Goal: Communication & Community: Answer question/provide support

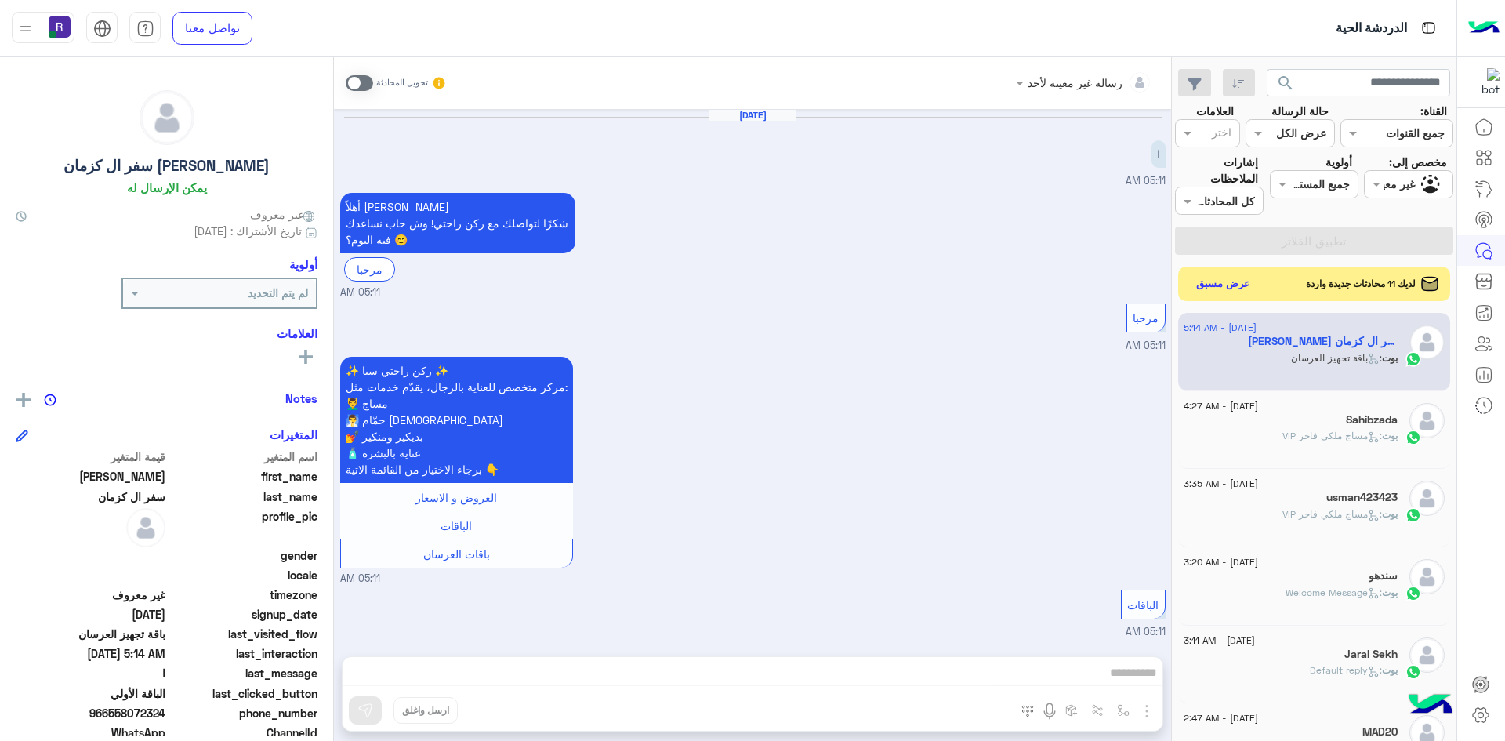
scroll to position [2919, 0]
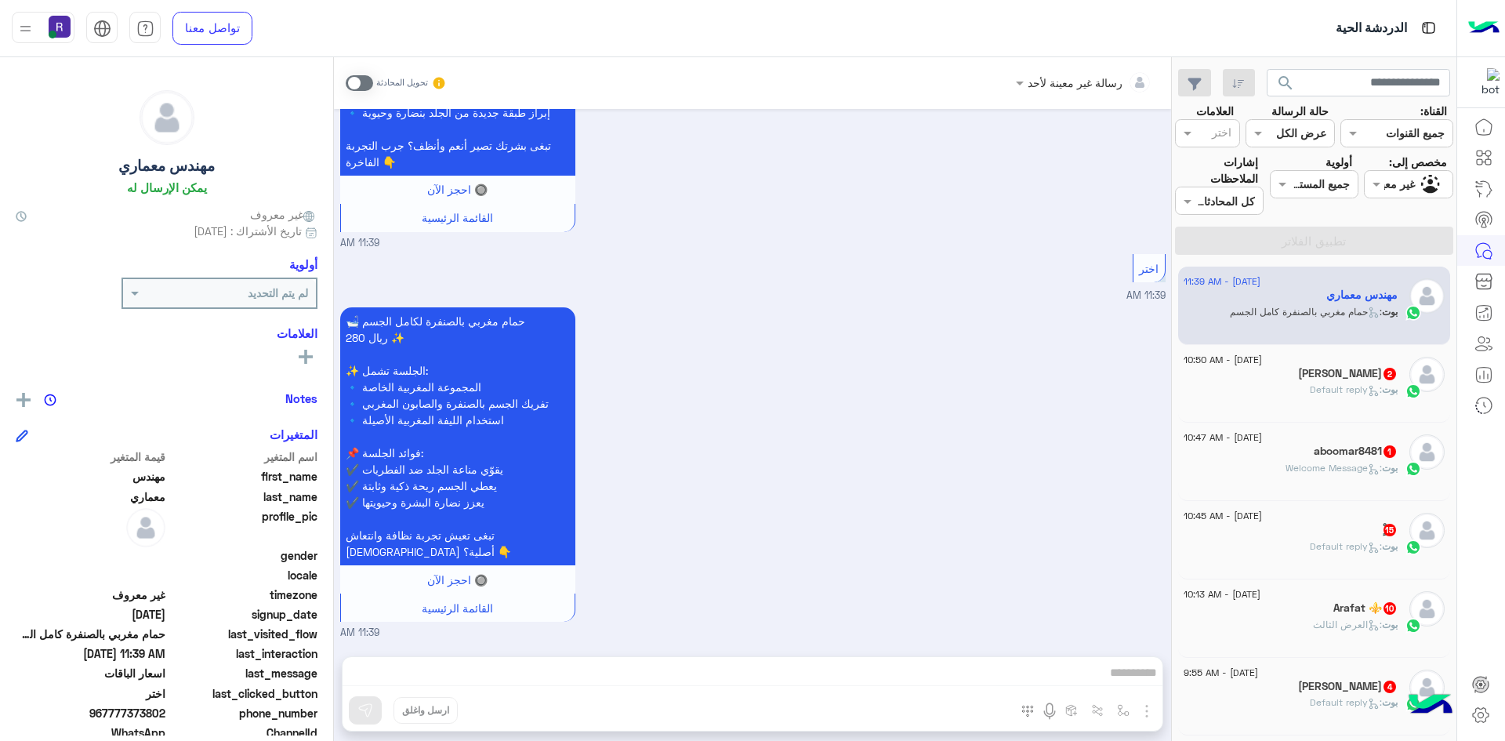
click at [1286, 382] on div "عبدالله الاحمري 2" at bounding box center [1290, 375] width 214 height 16
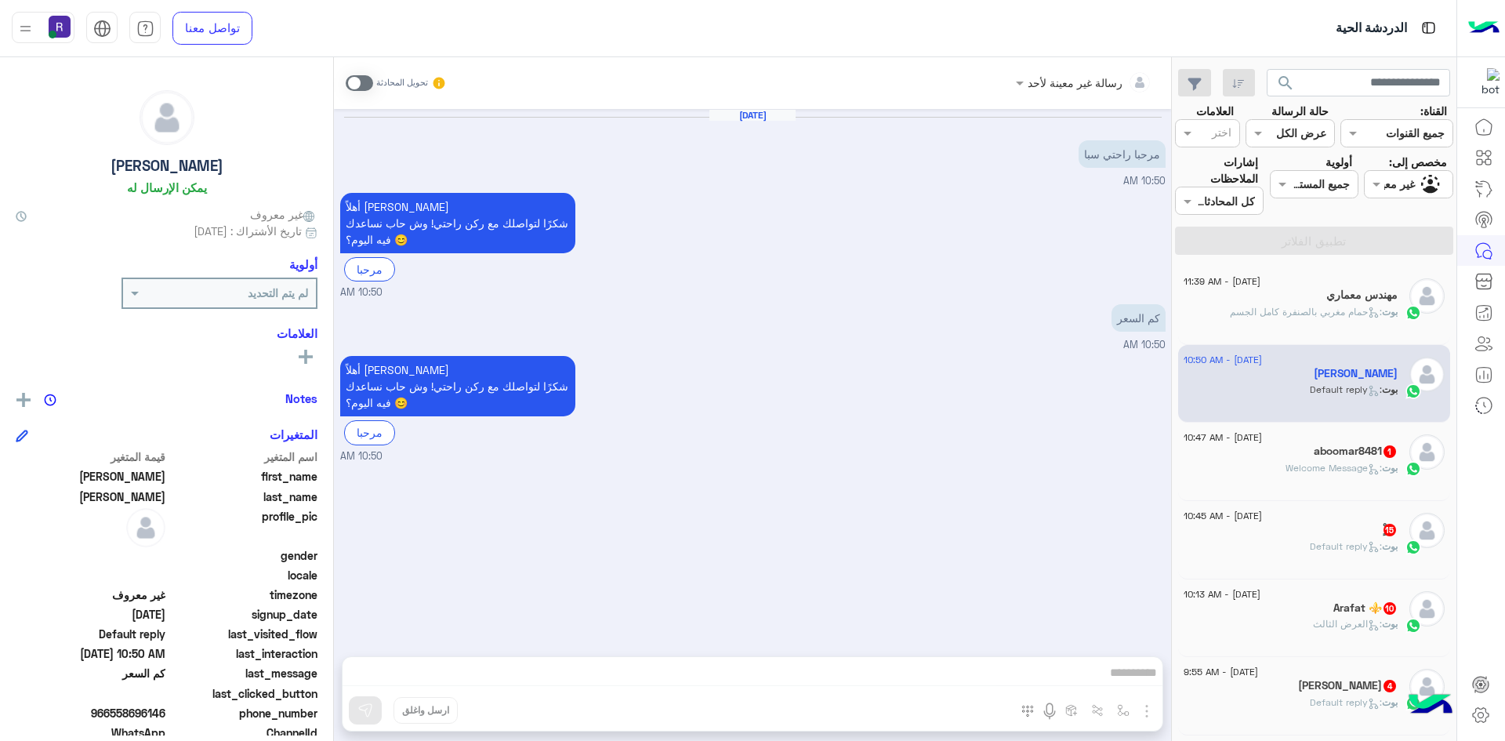
click at [1295, 470] on span ": Welcome Message" at bounding box center [1333, 468] width 96 height 12
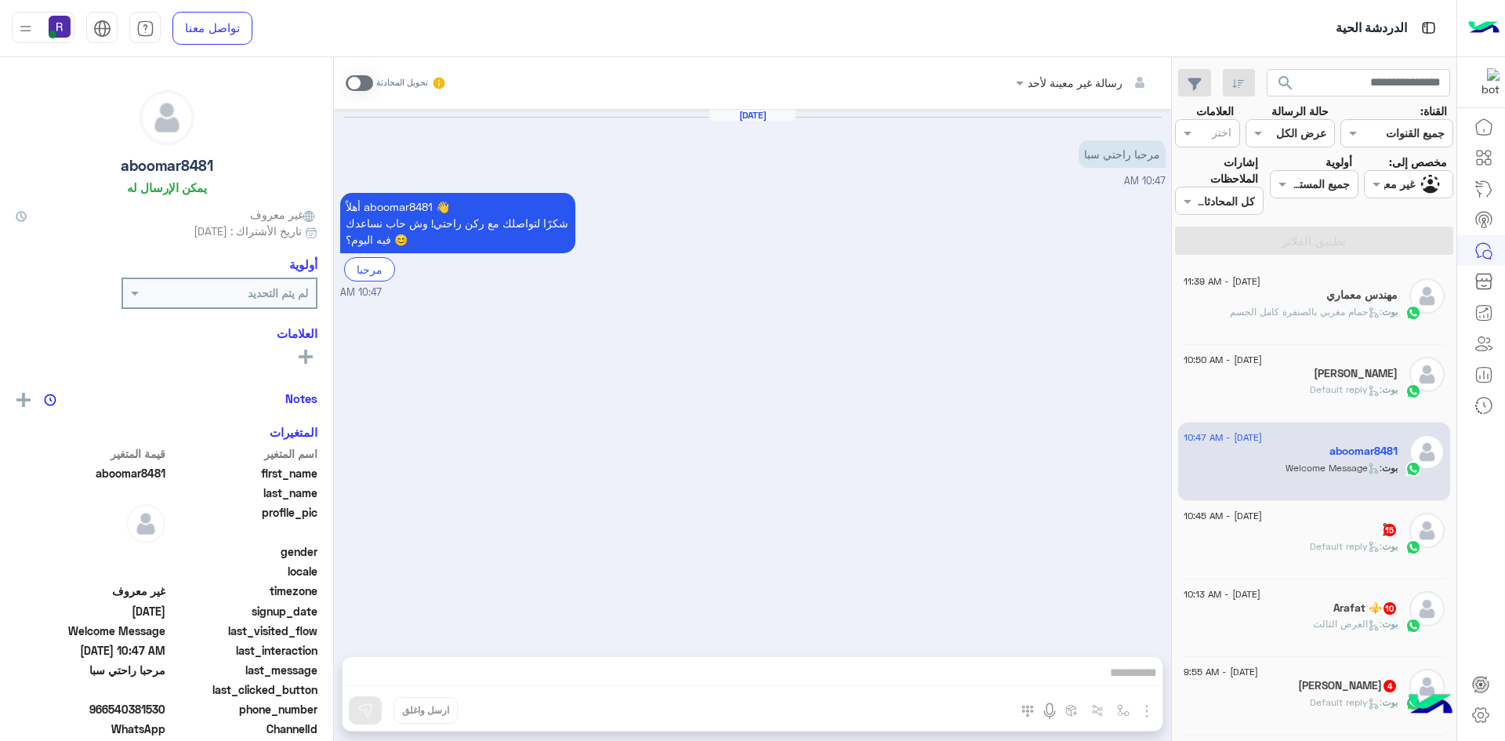
click at [1311, 545] on span ": Default reply" at bounding box center [1346, 546] width 72 height 12
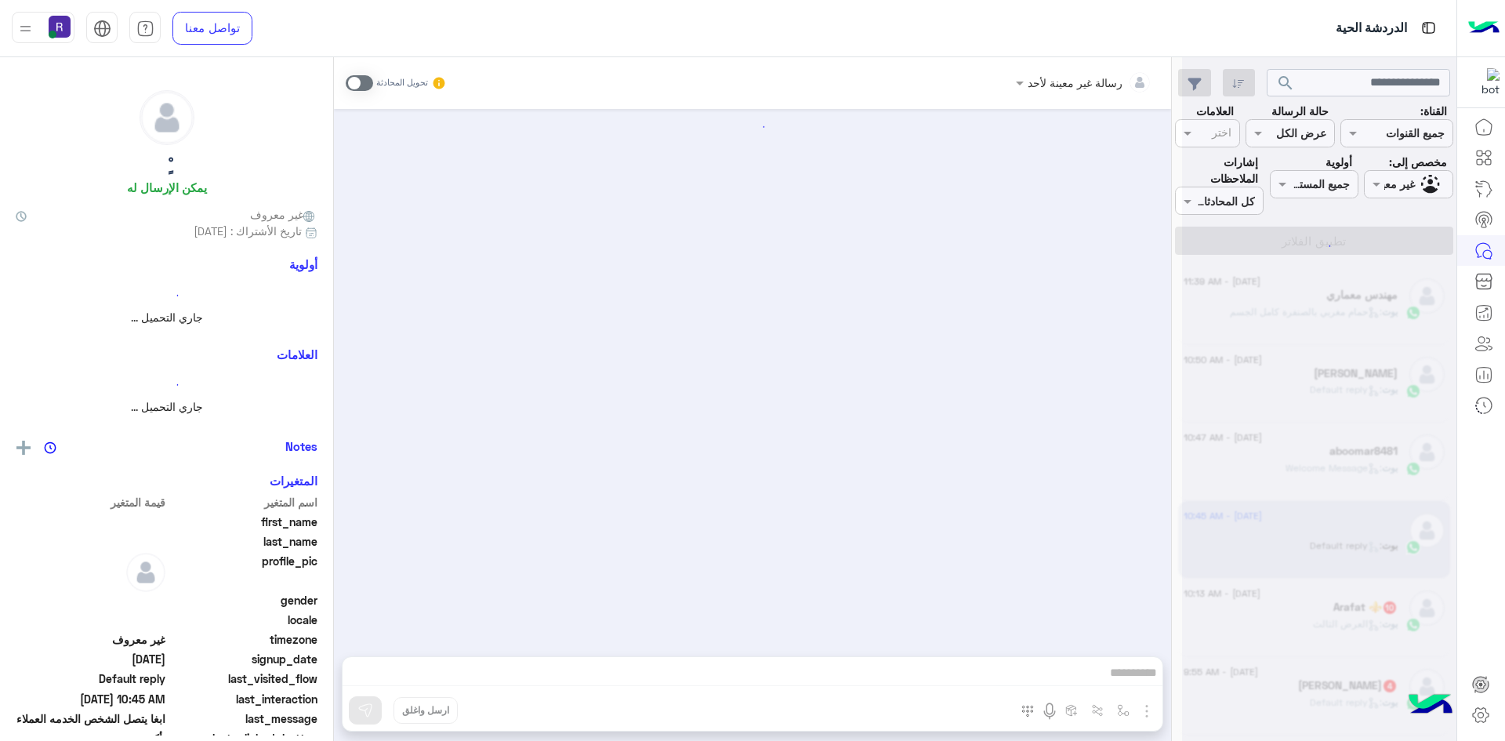
scroll to position [1409, 0]
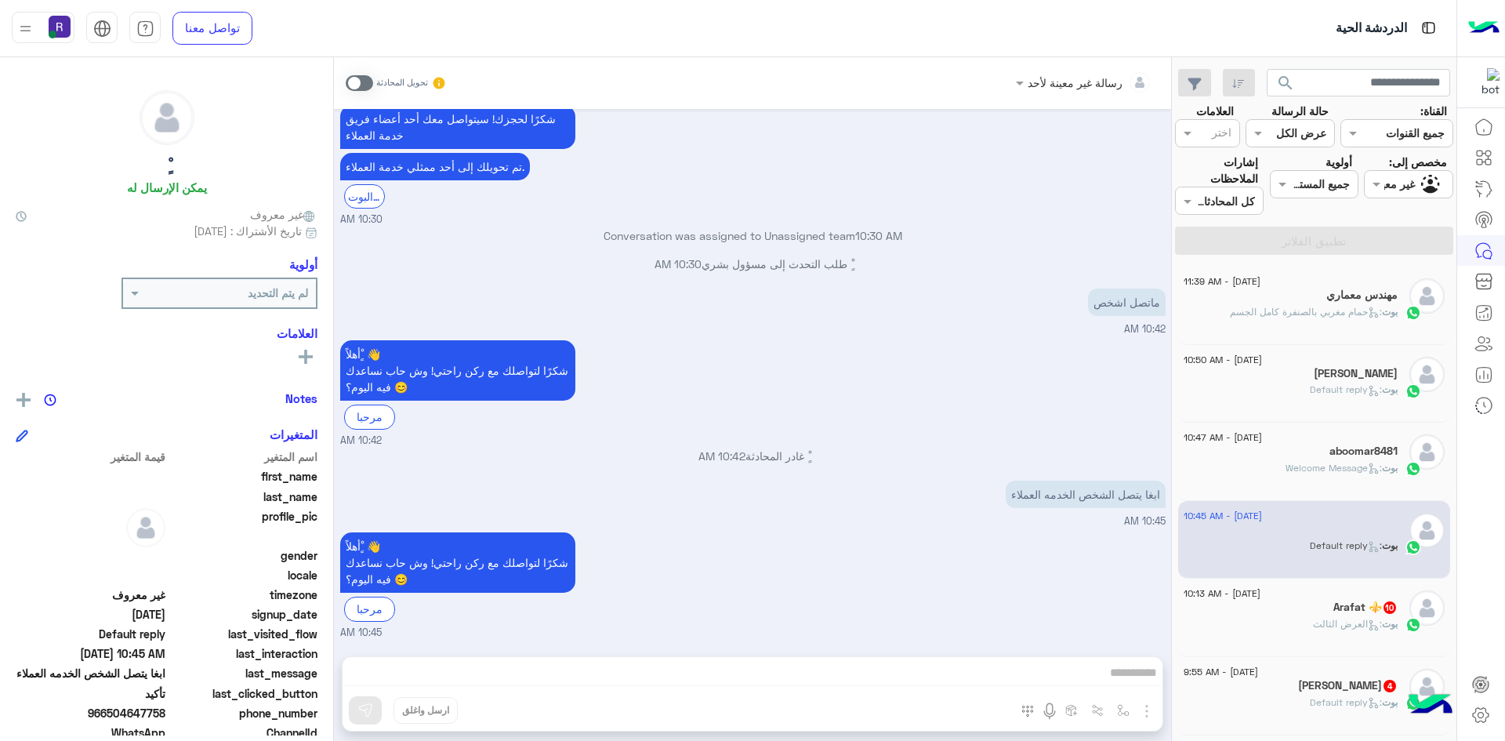
click at [1357, 593] on div "[DATE] - 10:13 AM" at bounding box center [1290, 595] width 214 height 10
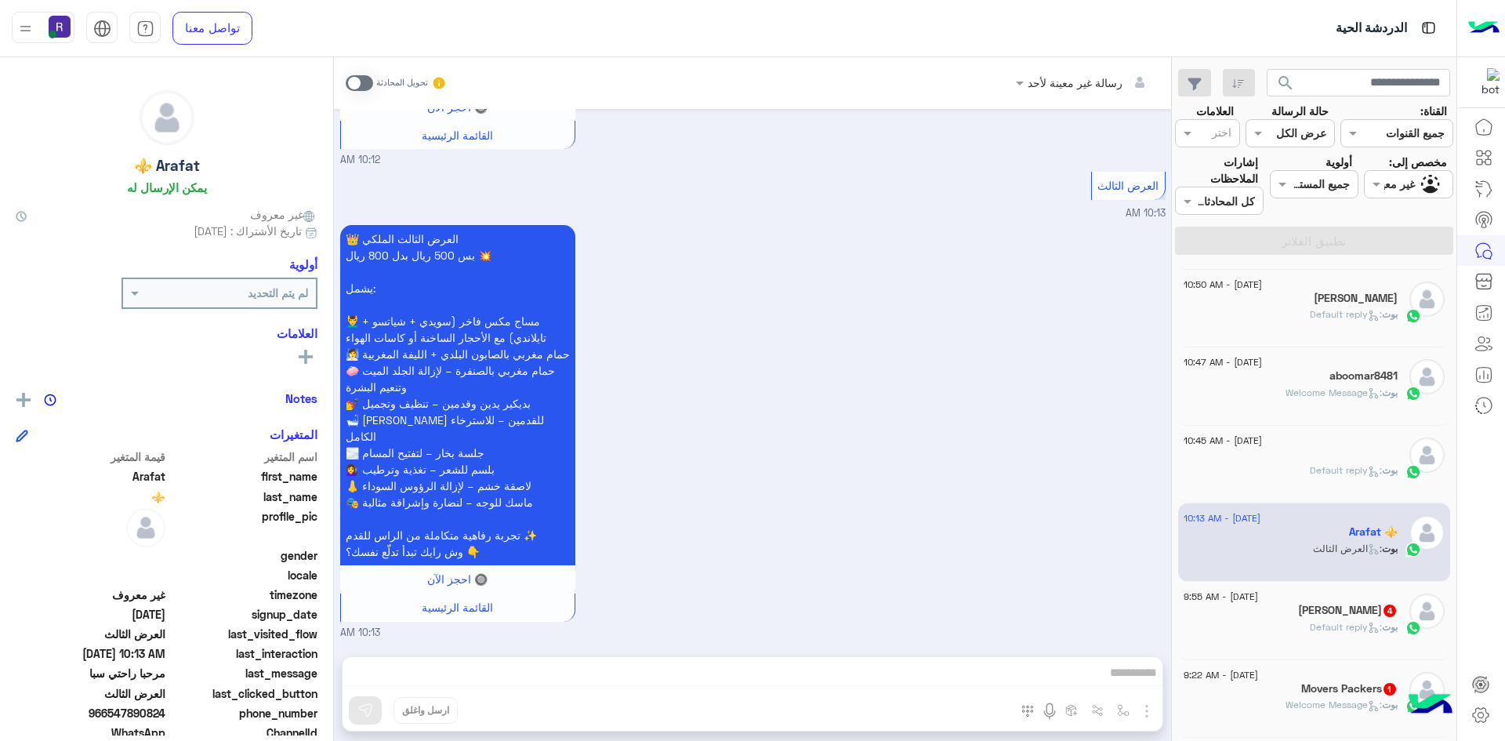
scroll to position [78, 0]
click at [1345, 600] on h5 "Kushal Bhattarai 4" at bounding box center [1348, 606] width 100 height 13
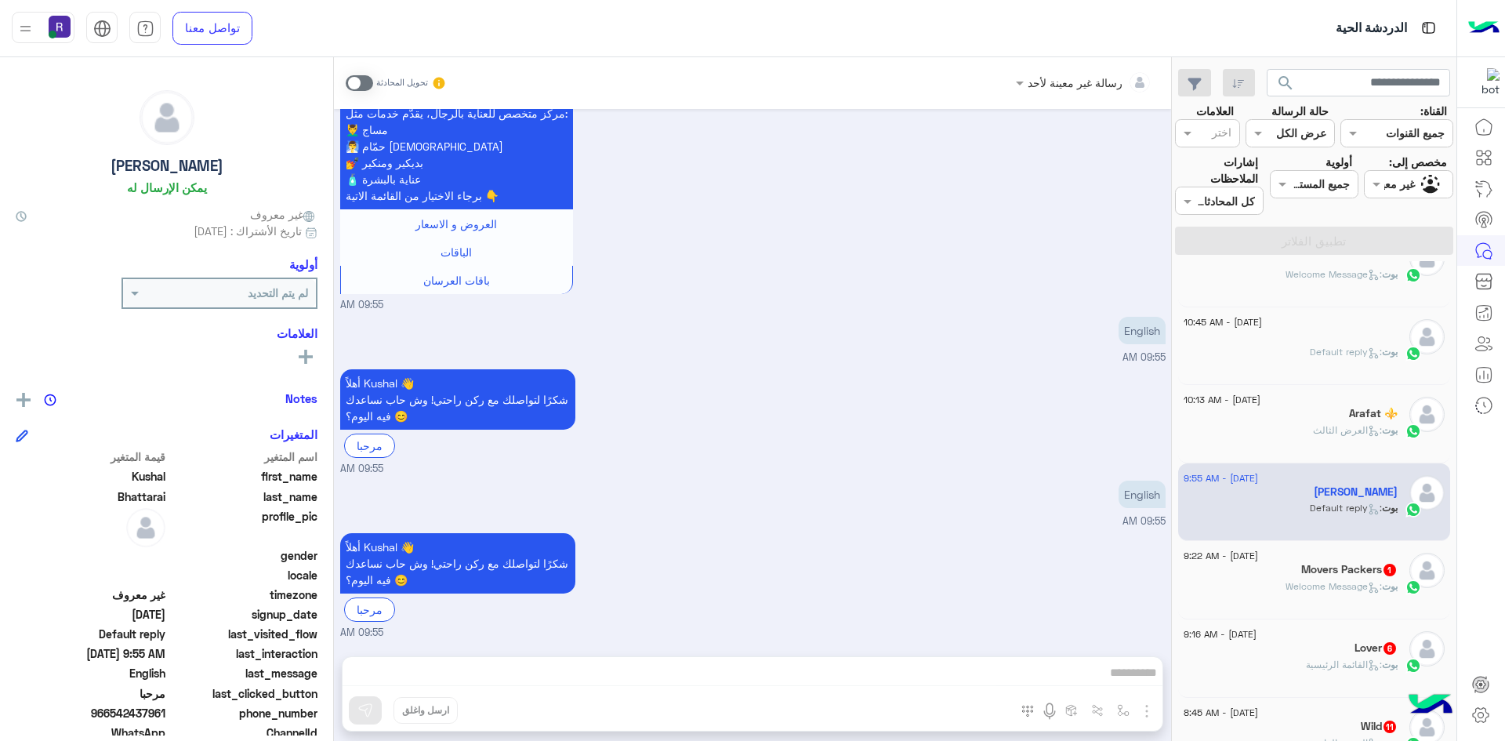
scroll to position [235, 0]
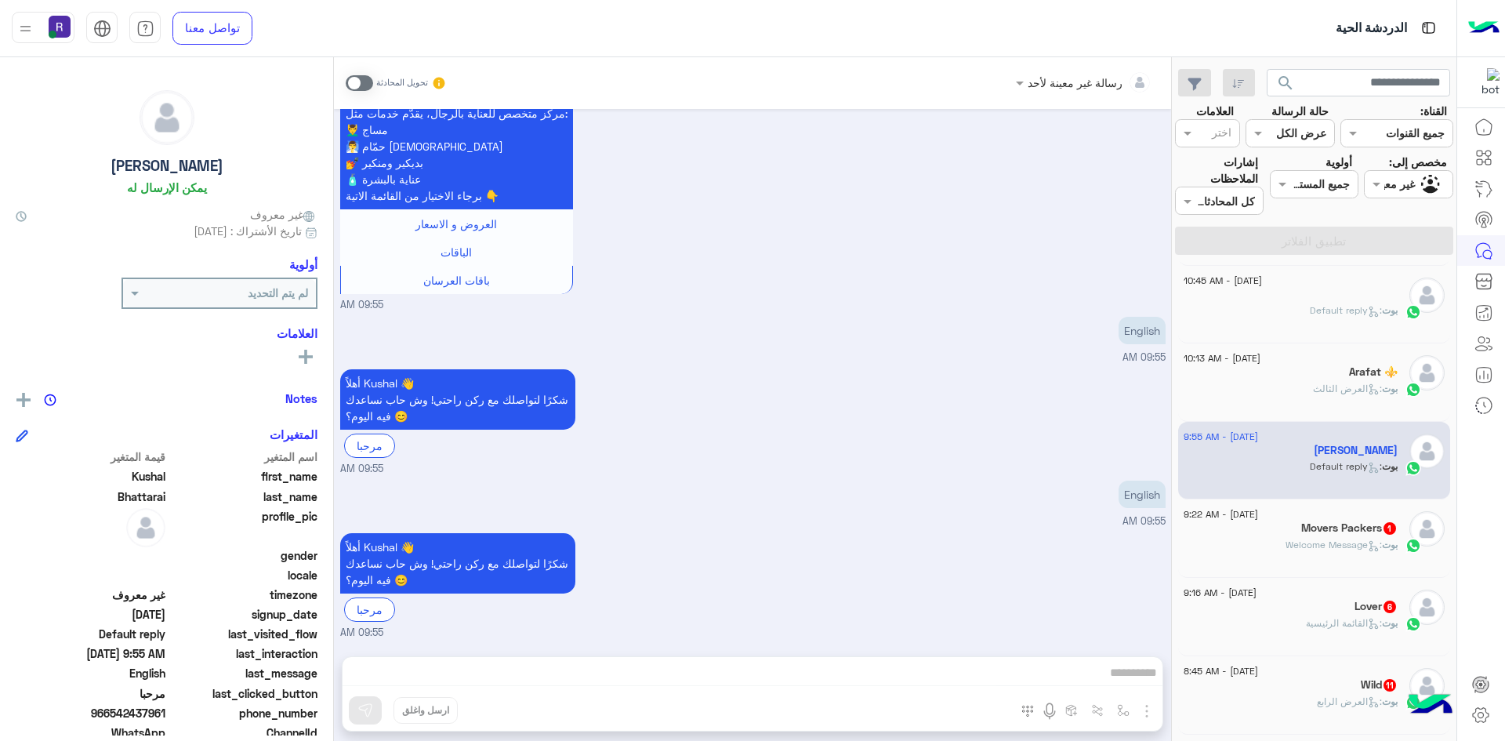
click at [1340, 538] on p "بوت : Welcome Message" at bounding box center [1341, 545] width 112 height 14
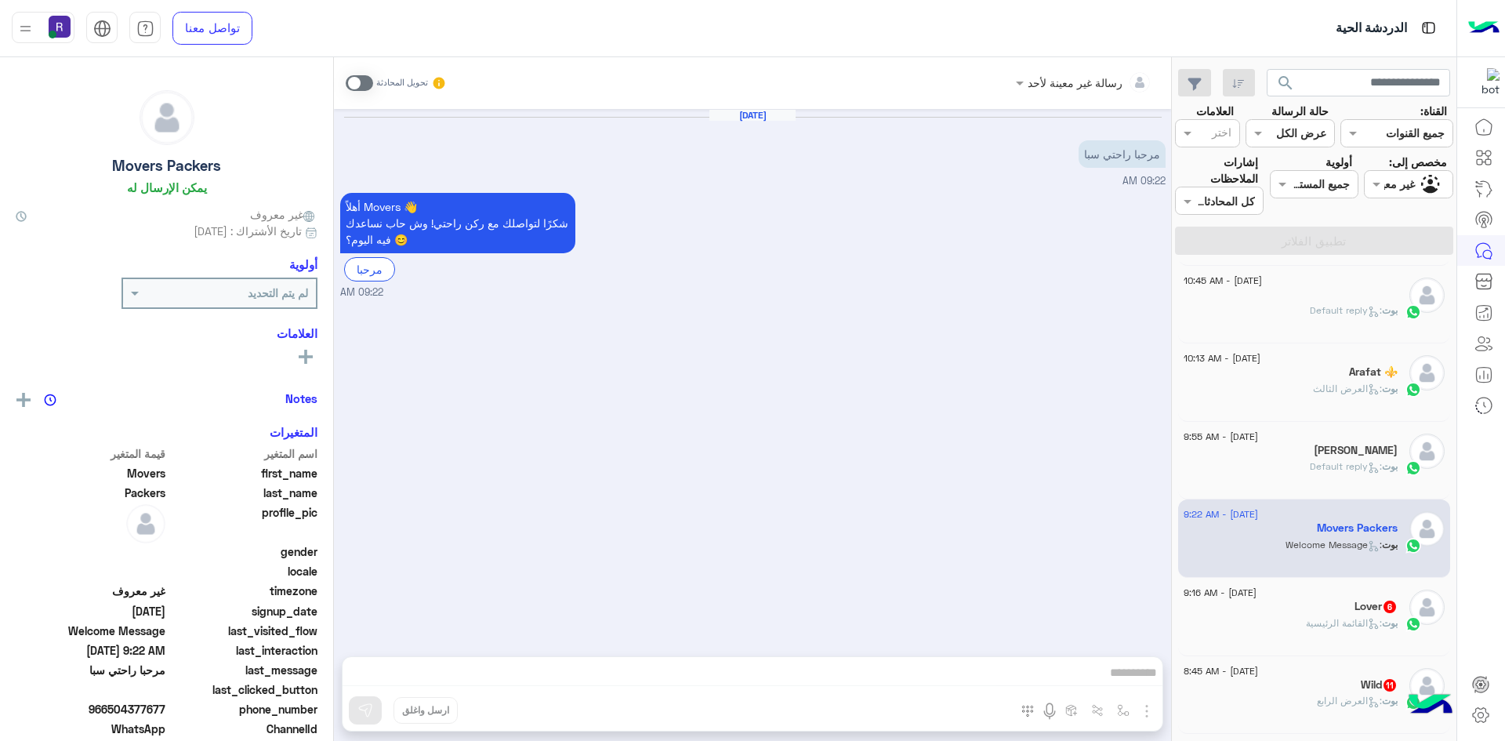
click at [1354, 600] on h5 "Lover 6" at bounding box center [1375, 606] width 43 height 13
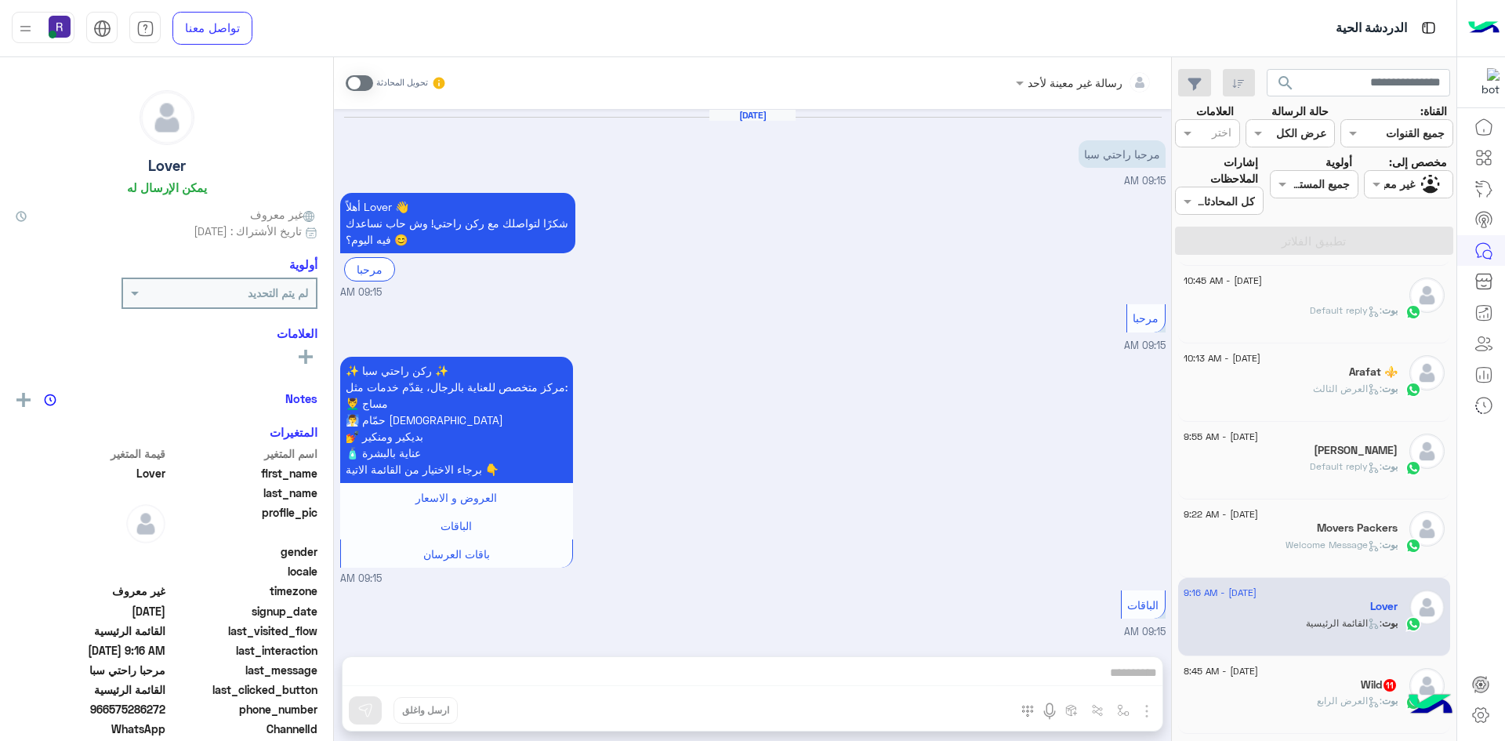
scroll to position [1283, 0]
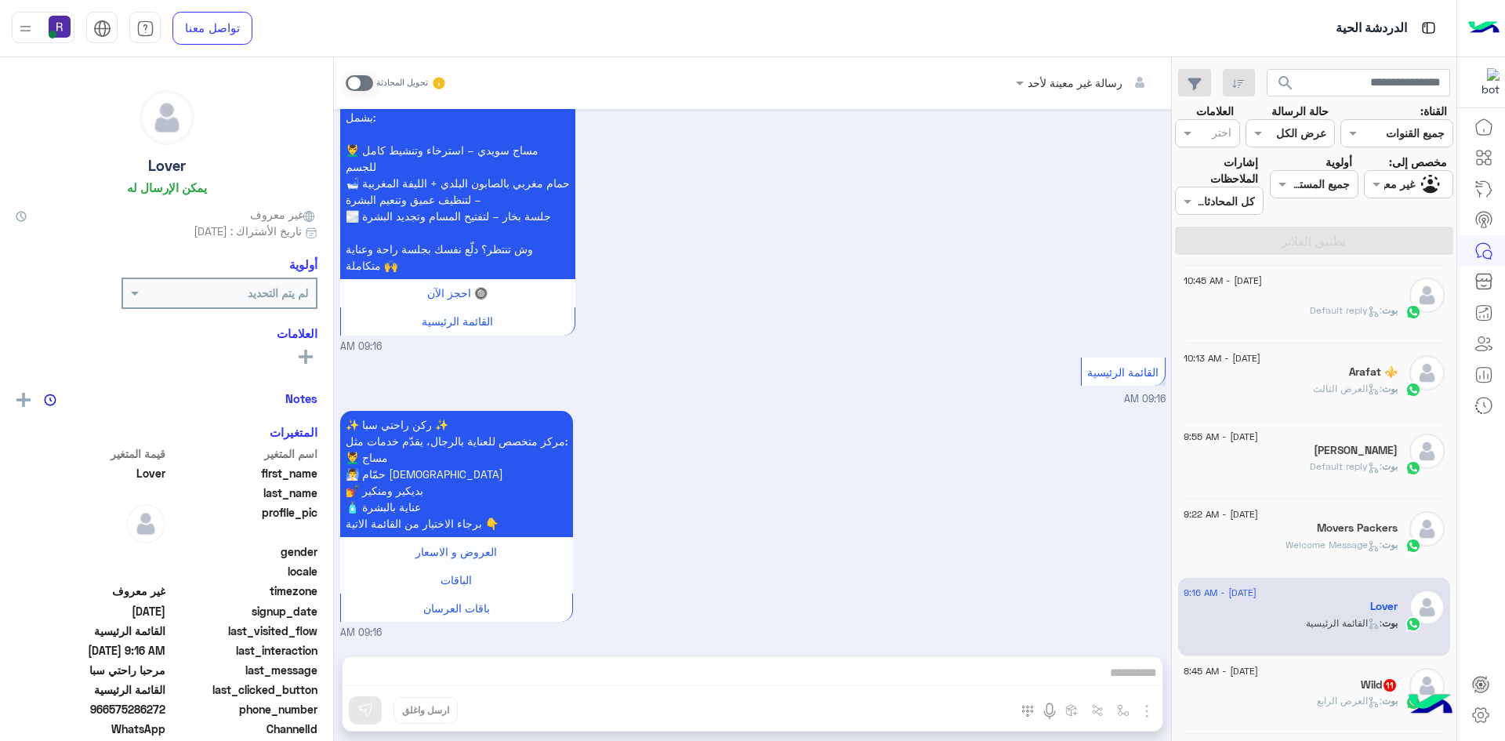
click at [1306, 673] on div "[DATE] - 8:45 AM" at bounding box center [1290, 673] width 214 height 10
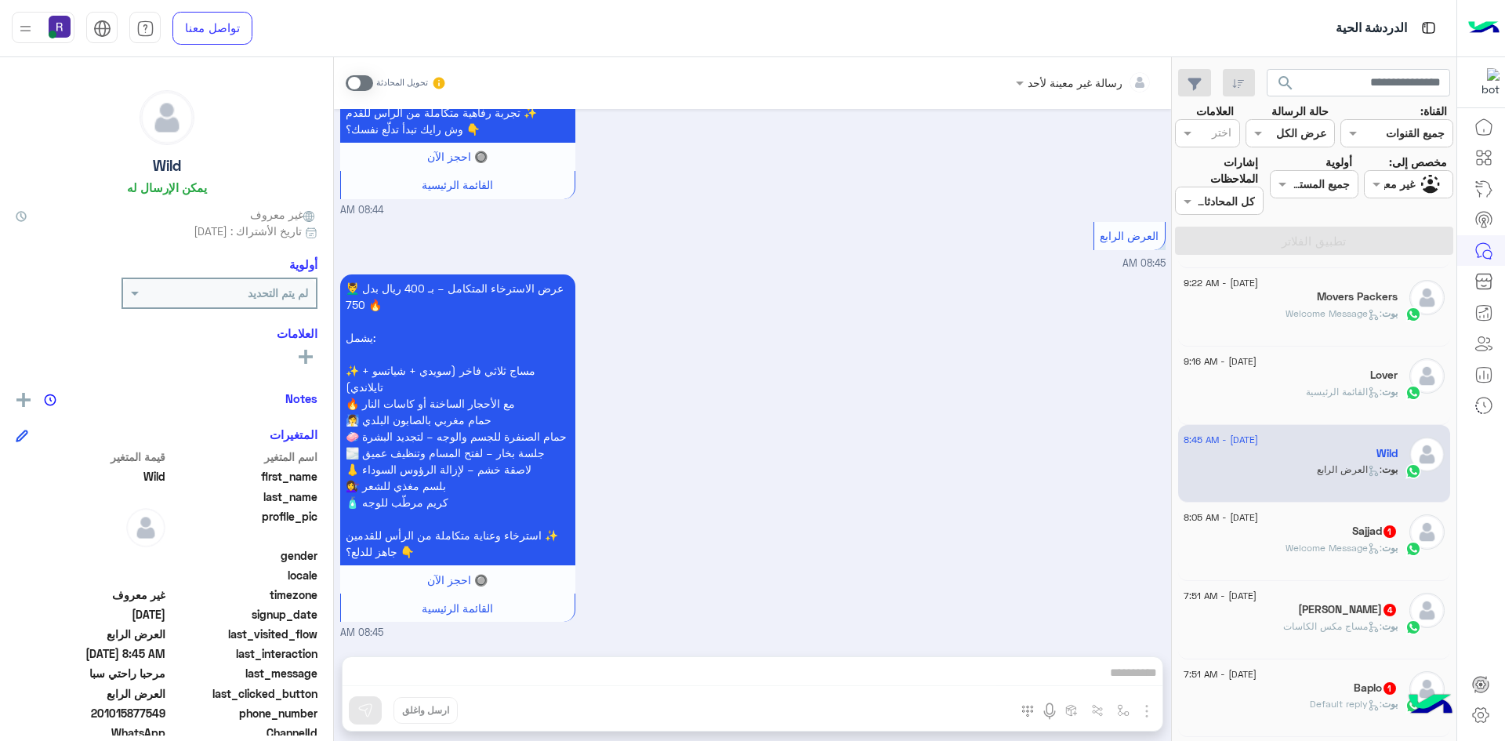
scroll to position [470, 0]
click at [1316, 548] on span ": Welcome Message" at bounding box center [1333, 544] width 96 height 12
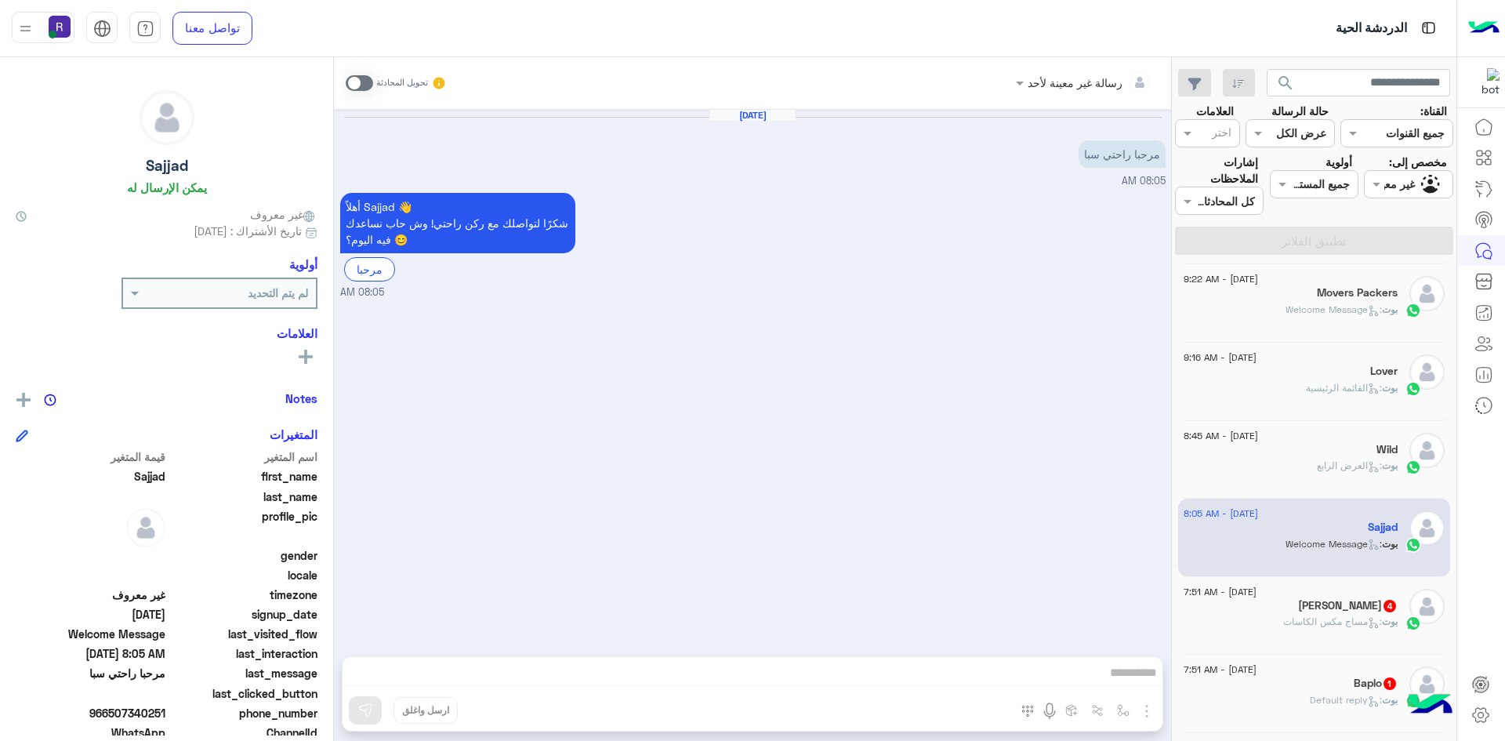
click at [1324, 607] on h5 "حسن بن محمد 4" at bounding box center [1348, 605] width 100 height 13
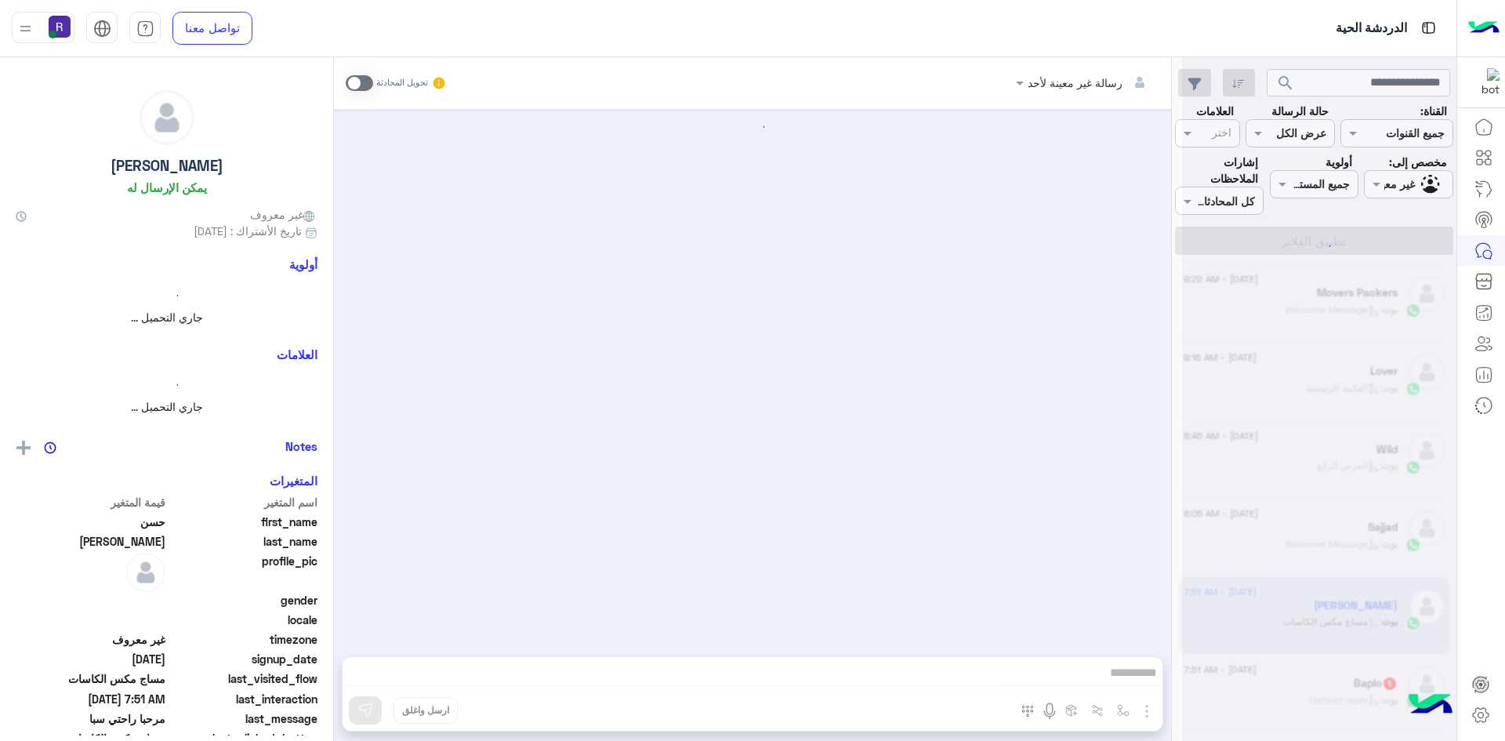
scroll to position [488, 0]
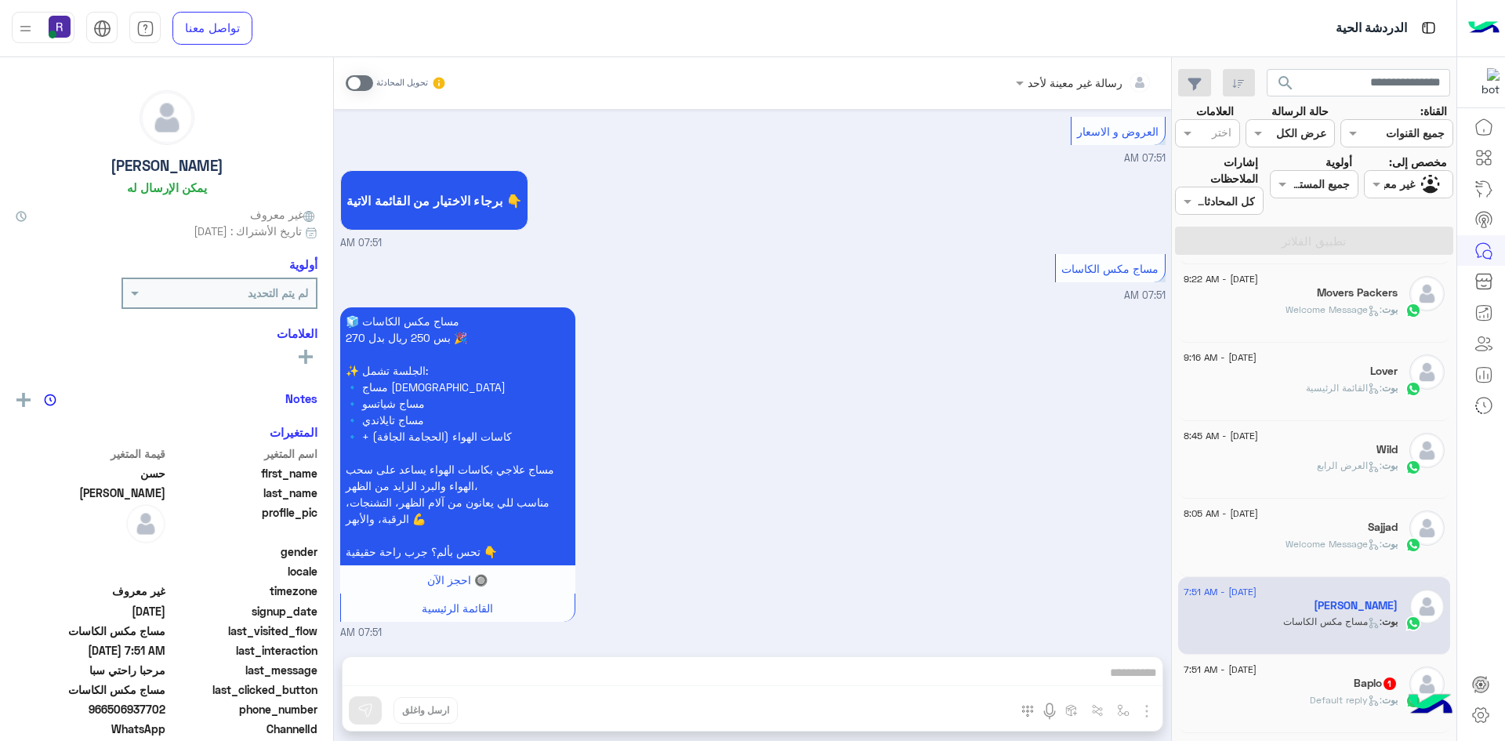
click at [1336, 683] on div "Baplo 1" at bounding box center [1290, 684] width 214 height 16
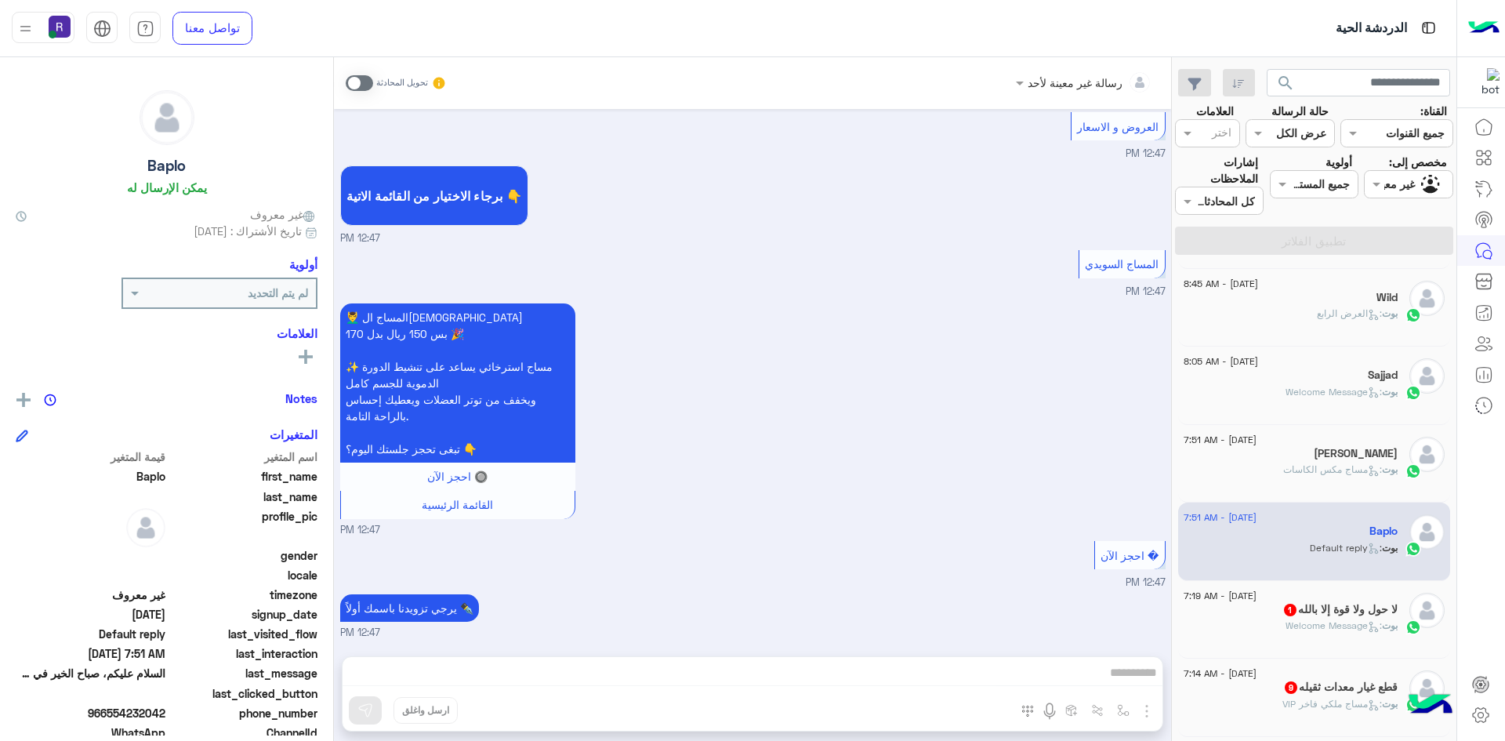
scroll to position [627, 0]
click at [1336, 608] on h5 "لا حول ولا قوة إلا بالله 1" at bounding box center [1339, 604] width 115 height 13
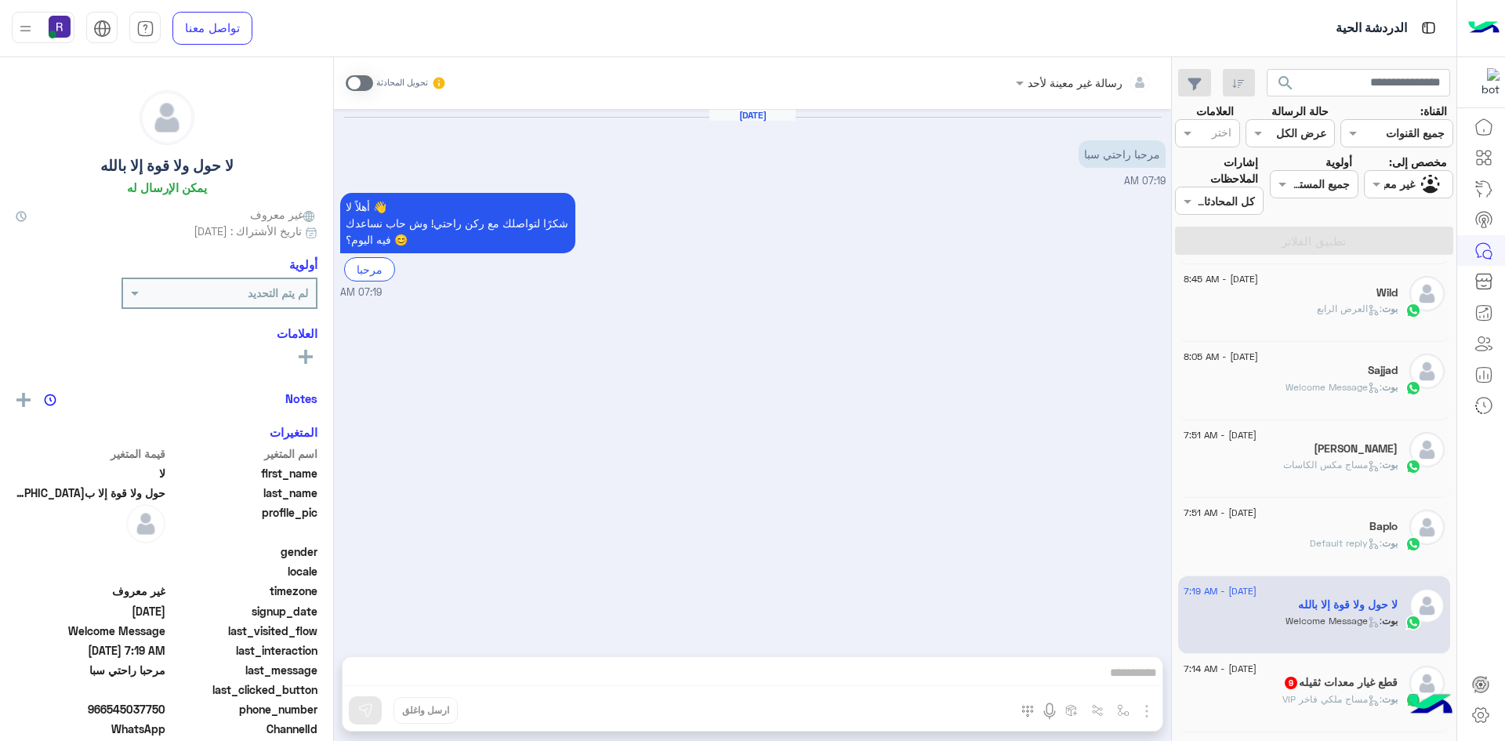
click at [1297, 689] on h5 "قطع غيار معدات ثقيله 9" at bounding box center [1340, 682] width 114 height 13
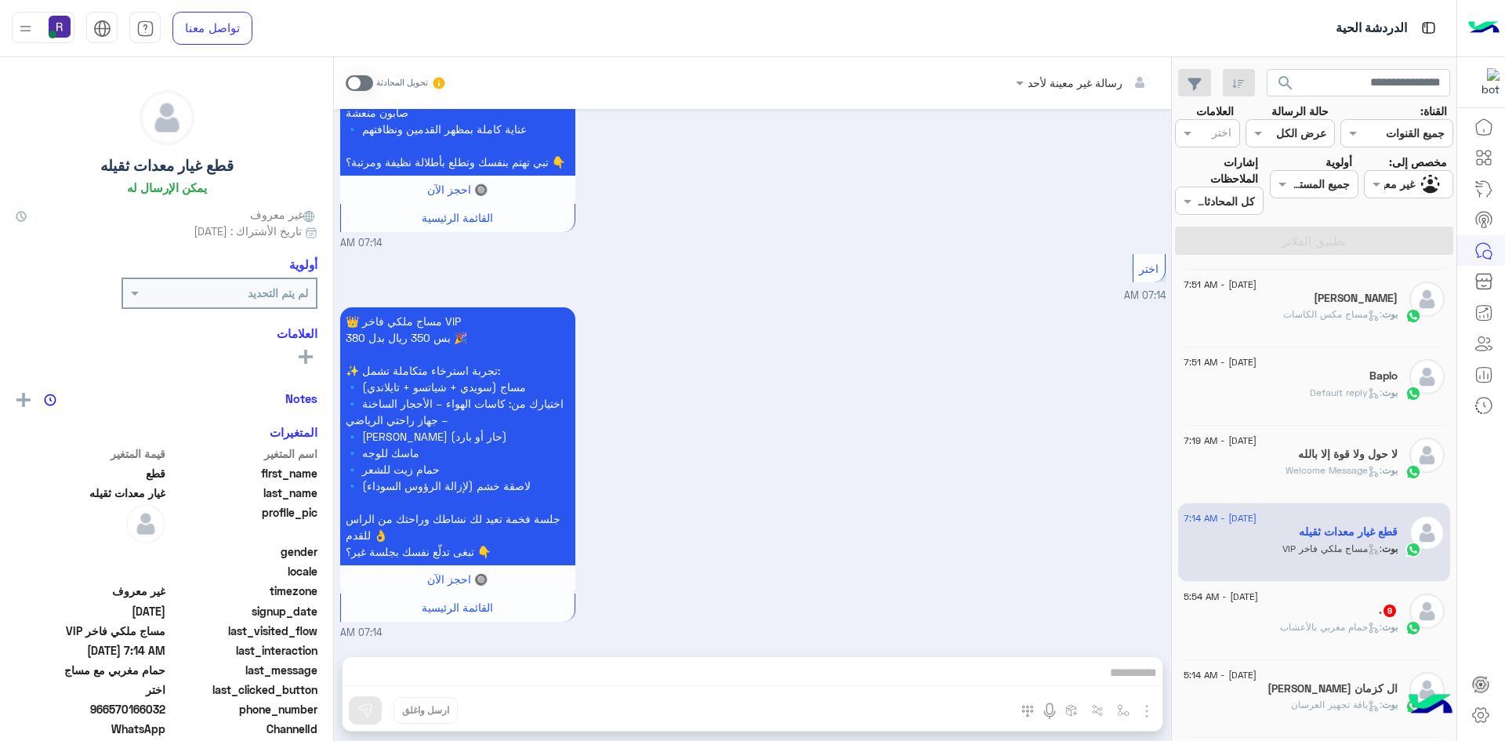
scroll to position [784, 0]
click at [1308, 618] on span ": حمام مغربي بالأعشاب" at bounding box center [1331, 620] width 102 height 12
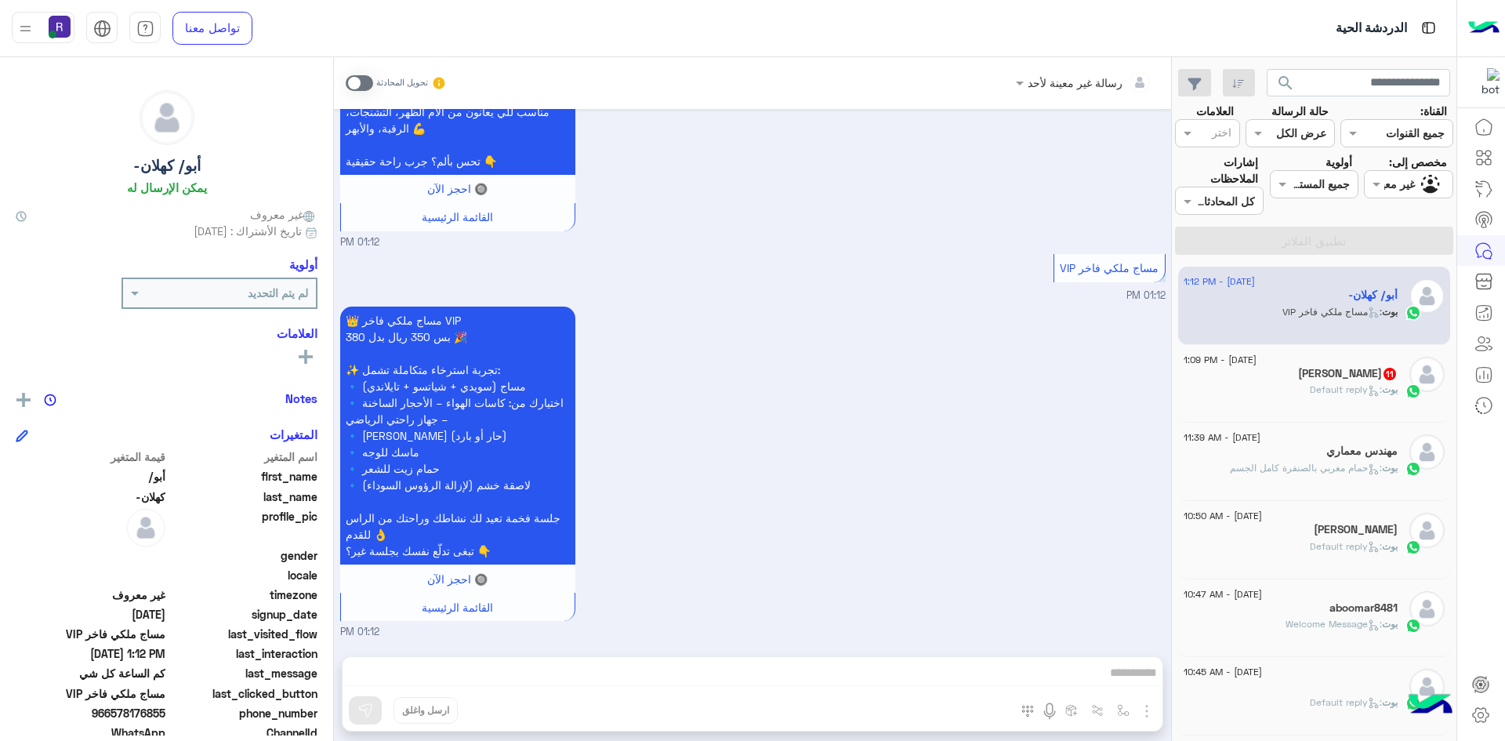
click at [1319, 382] on div "[PERSON_NAME] 11" at bounding box center [1290, 375] width 214 height 16
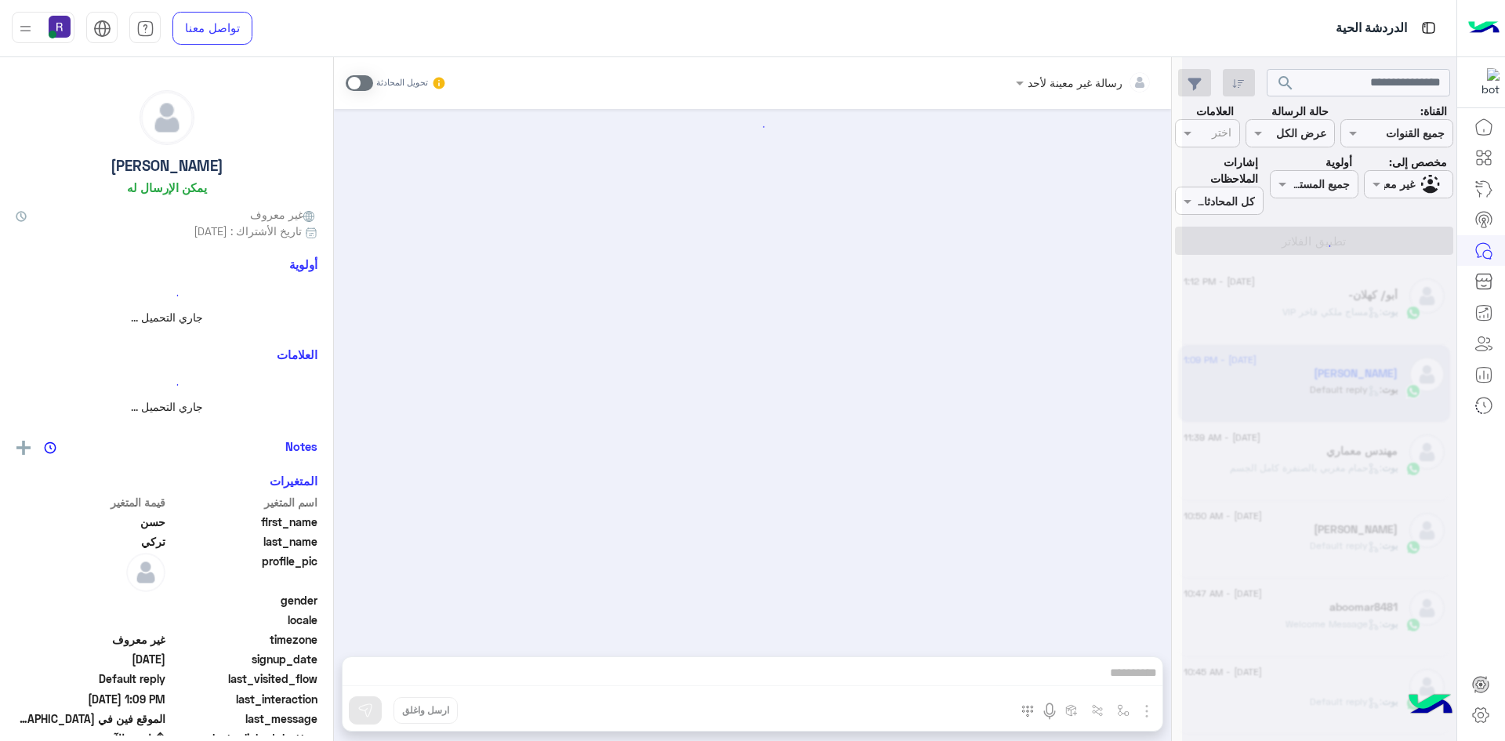
scroll to position [1266, 0]
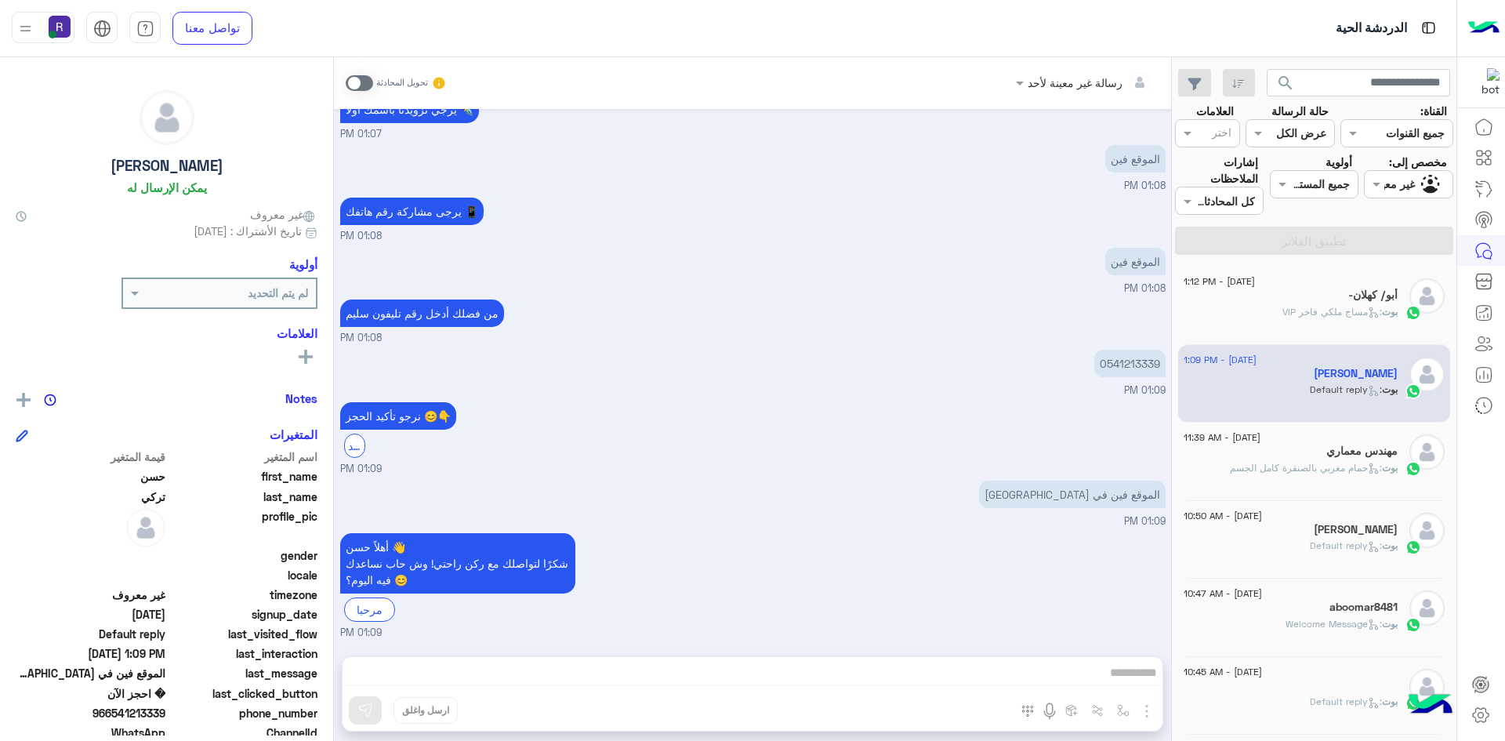
click at [1110, 671] on div "رسالة غير معينة لأحد تحويل المحادثة [DATE] مرحبا 01:06 PM ✨ ركن راحتي سبا ✨ مرك…" at bounding box center [752, 402] width 837 height 690
click at [368, 83] on span at bounding box center [359, 83] width 27 height 16
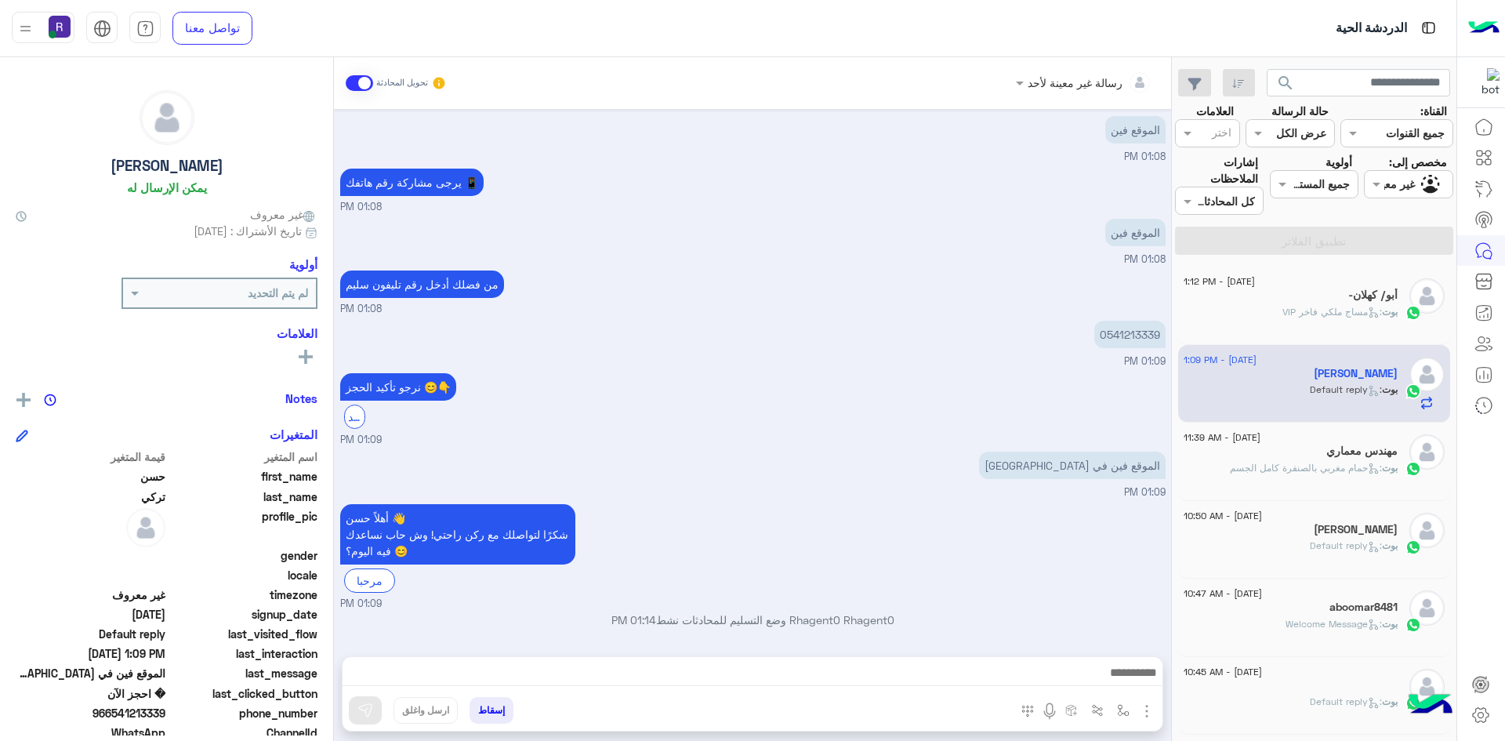
scroll to position [1295, 0]
click at [1121, 714] on img "button" at bounding box center [1123, 710] width 13 height 13
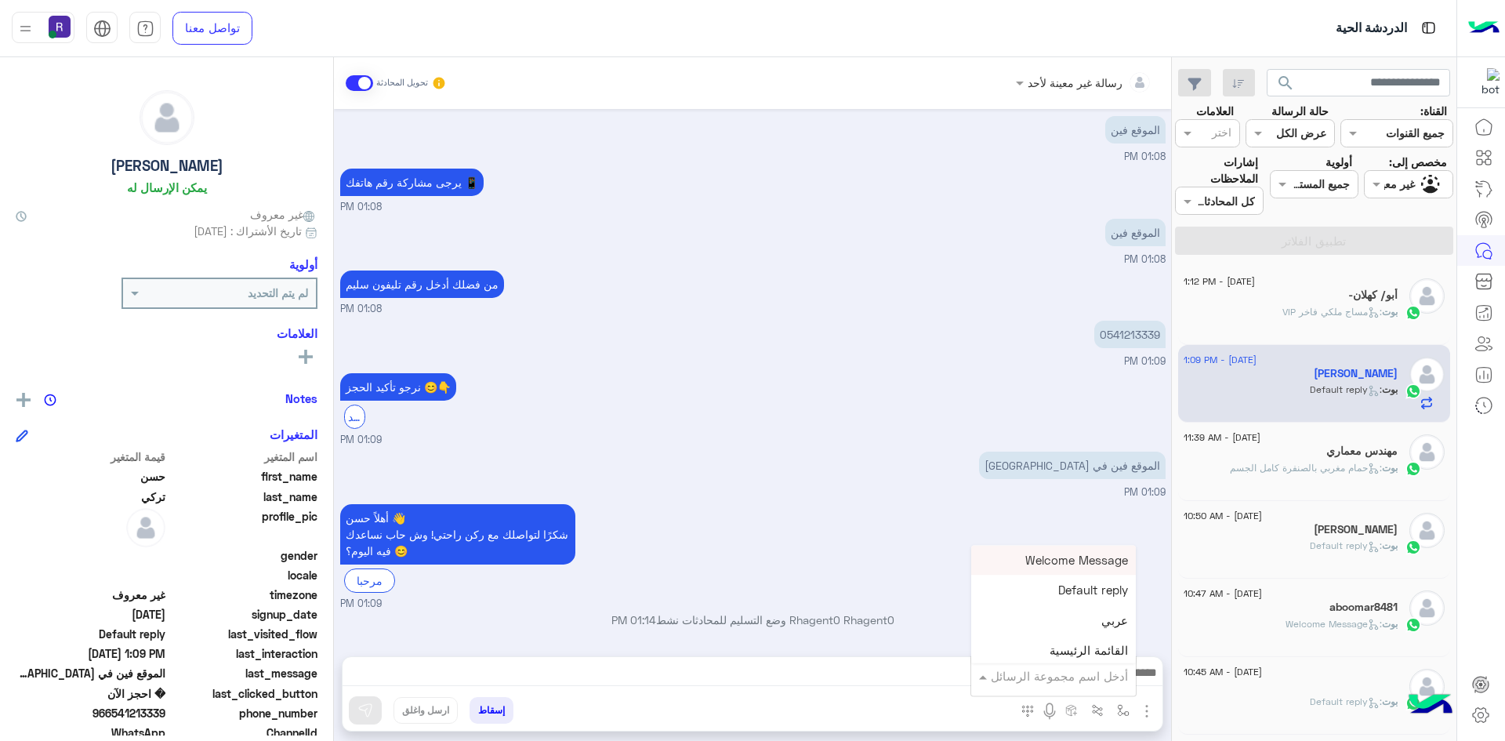
click at [1098, 667] on input "text" at bounding box center [1075, 676] width 106 height 18
type input "**"
click at [1096, 648] on span "الجنادرية" at bounding box center [1106, 647] width 43 height 14
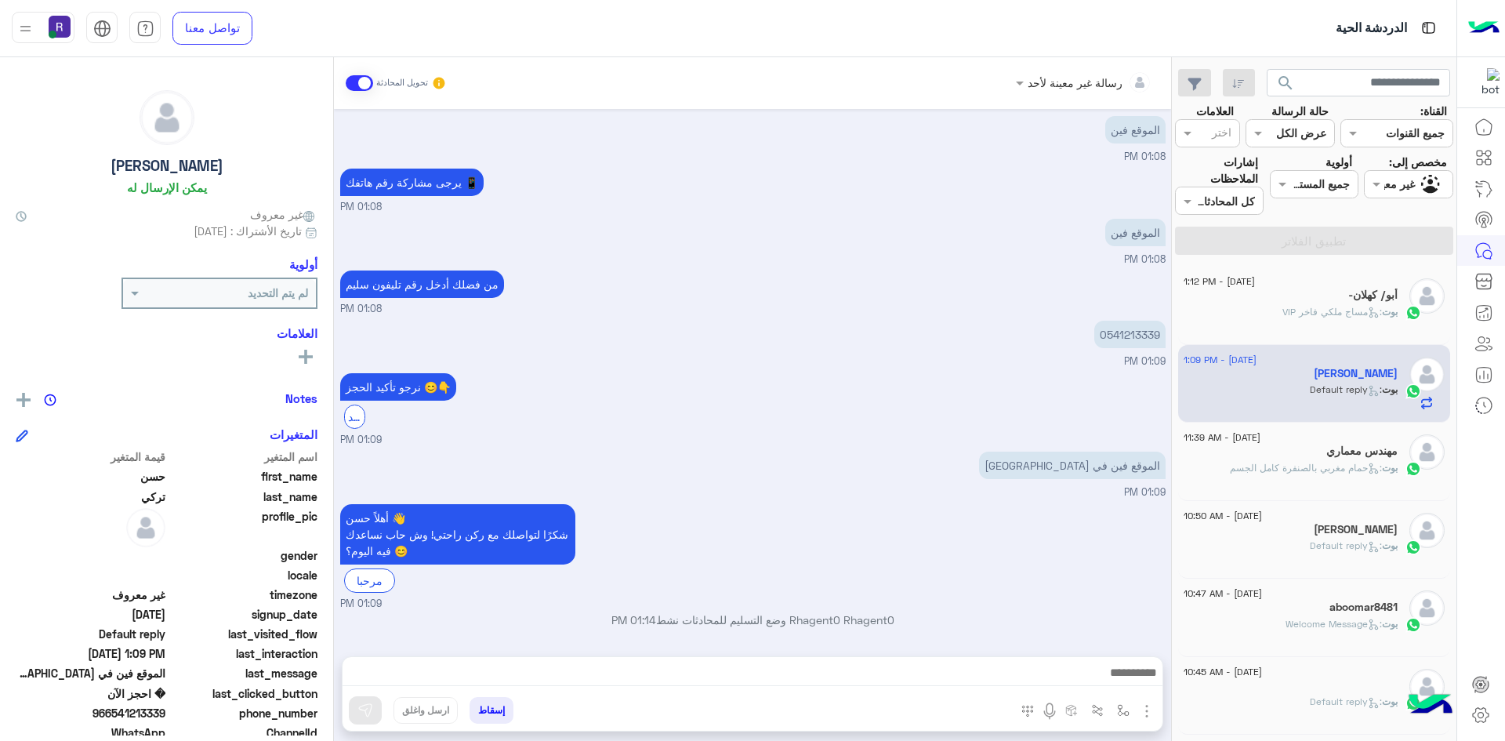
type textarea "*********"
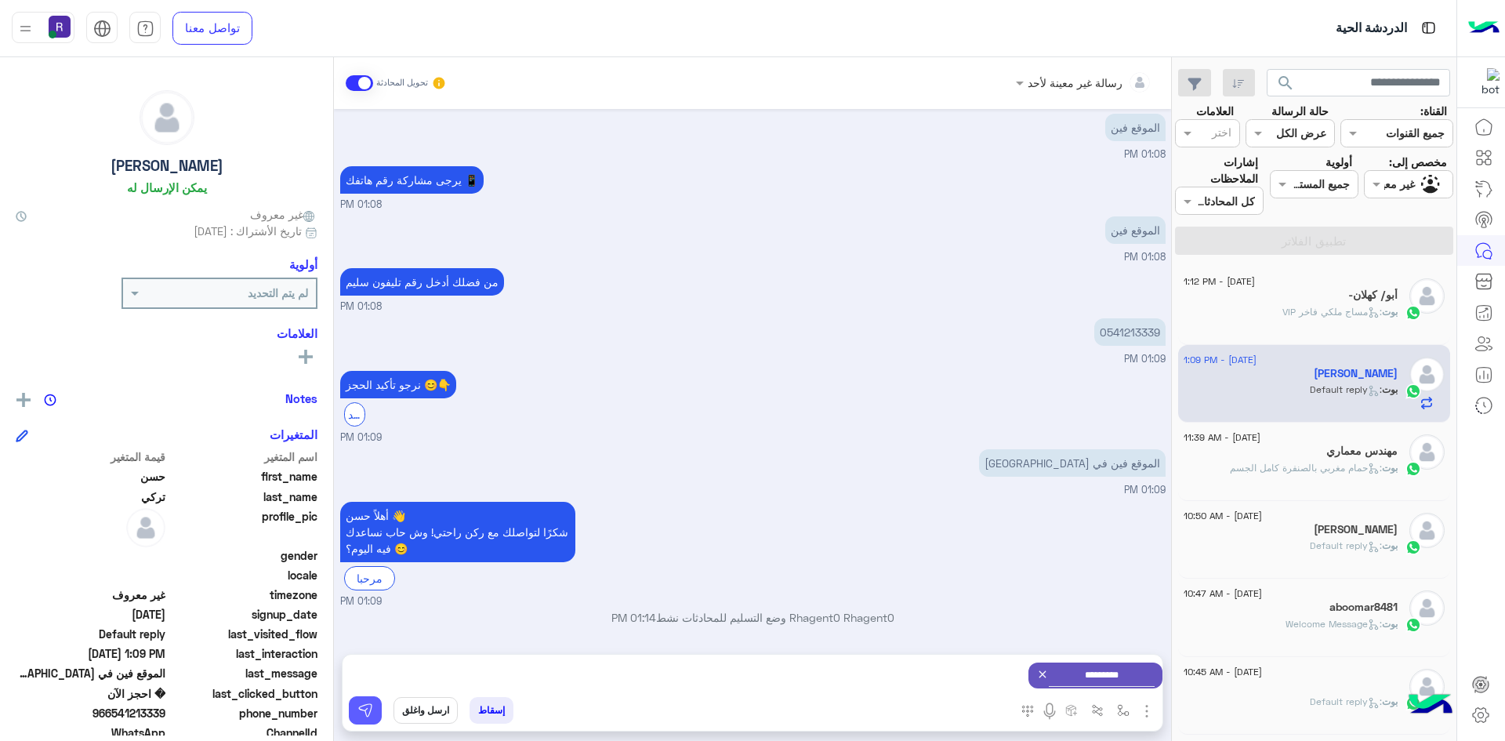
click at [371, 711] on img at bounding box center [365, 710] width 16 height 16
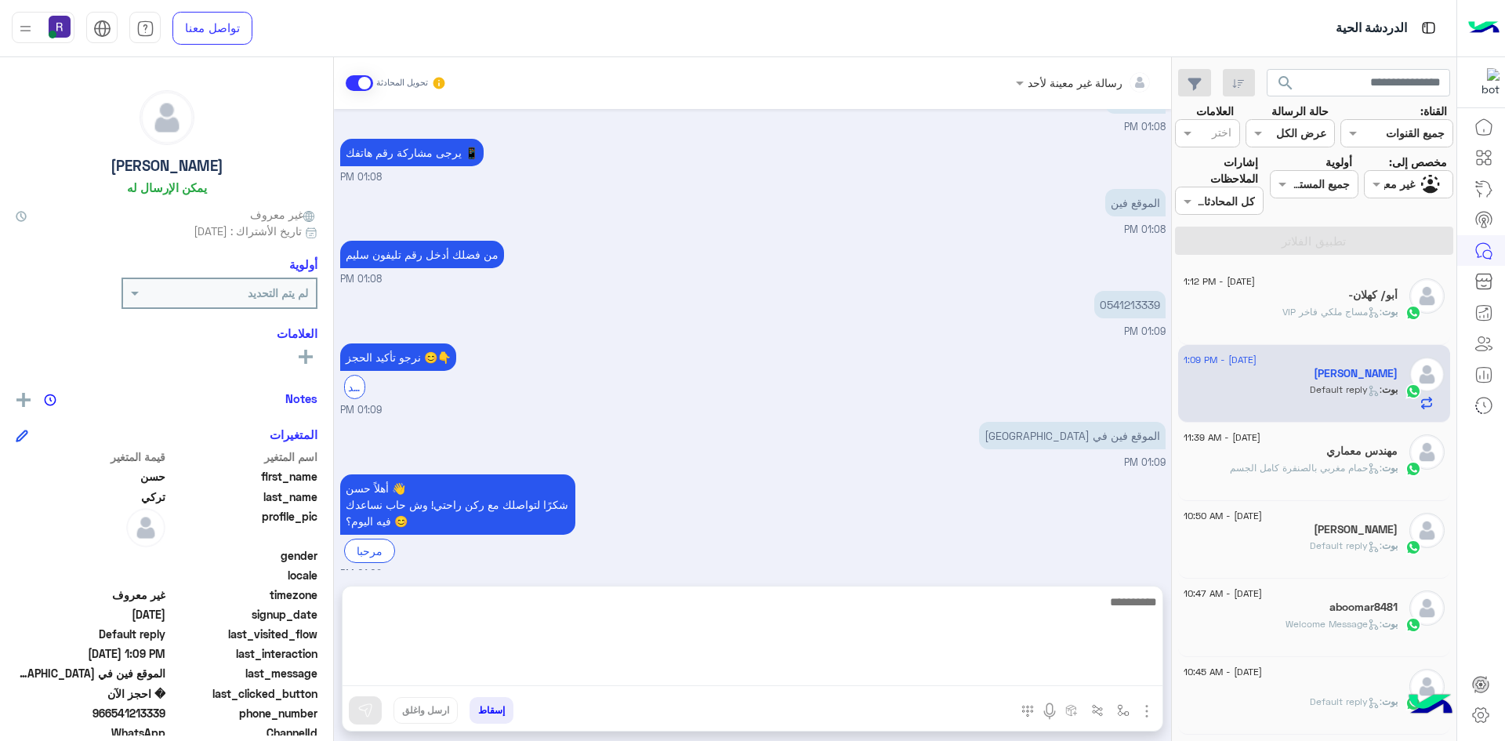
click at [1139, 677] on textarea at bounding box center [752, 639] width 820 height 94
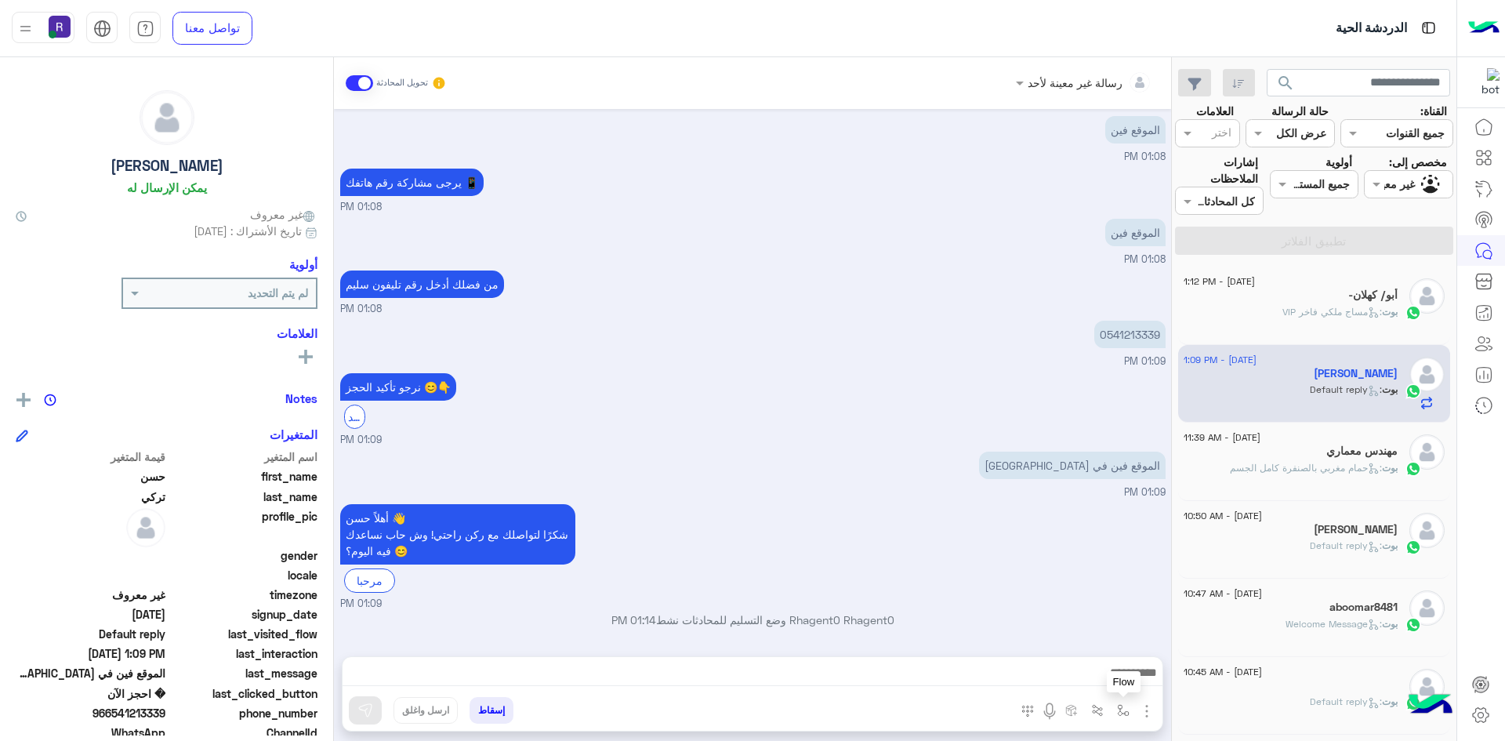
click at [1125, 713] on img "button" at bounding box center [1123, 710] width 13 height 13
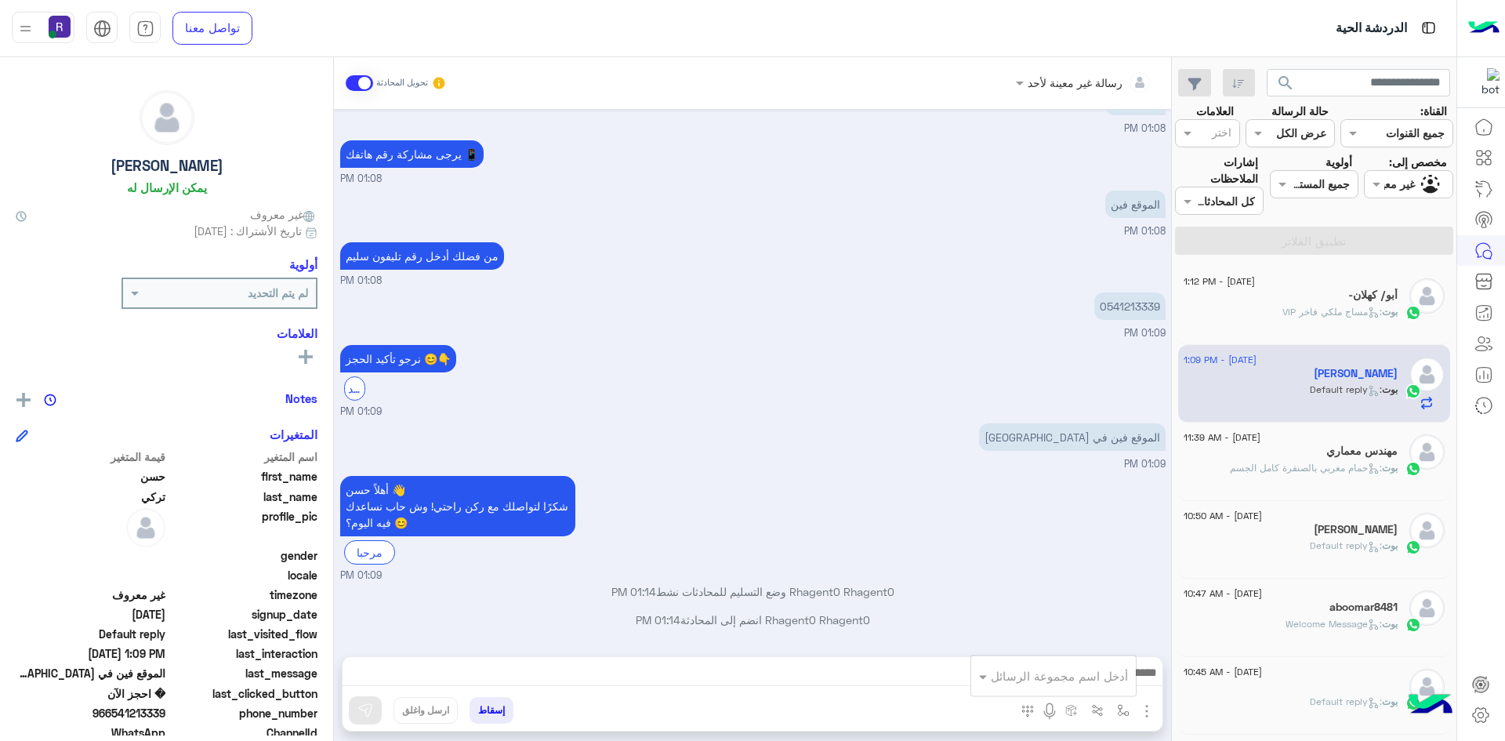
scroll to position [1324, 0]
click at [1118, 676] on input "text" at bounding box center [1075, 676] width 106 height 18
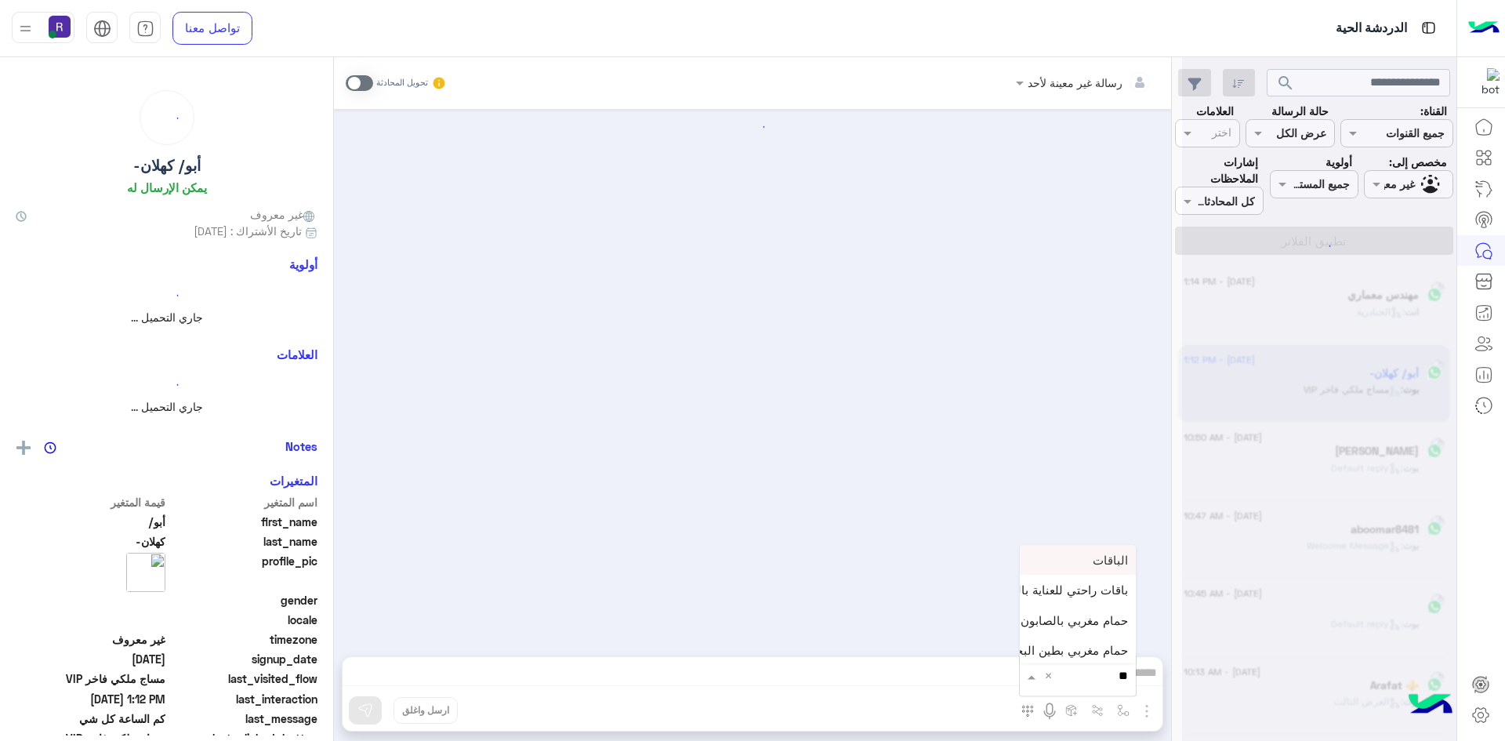
type input "***"
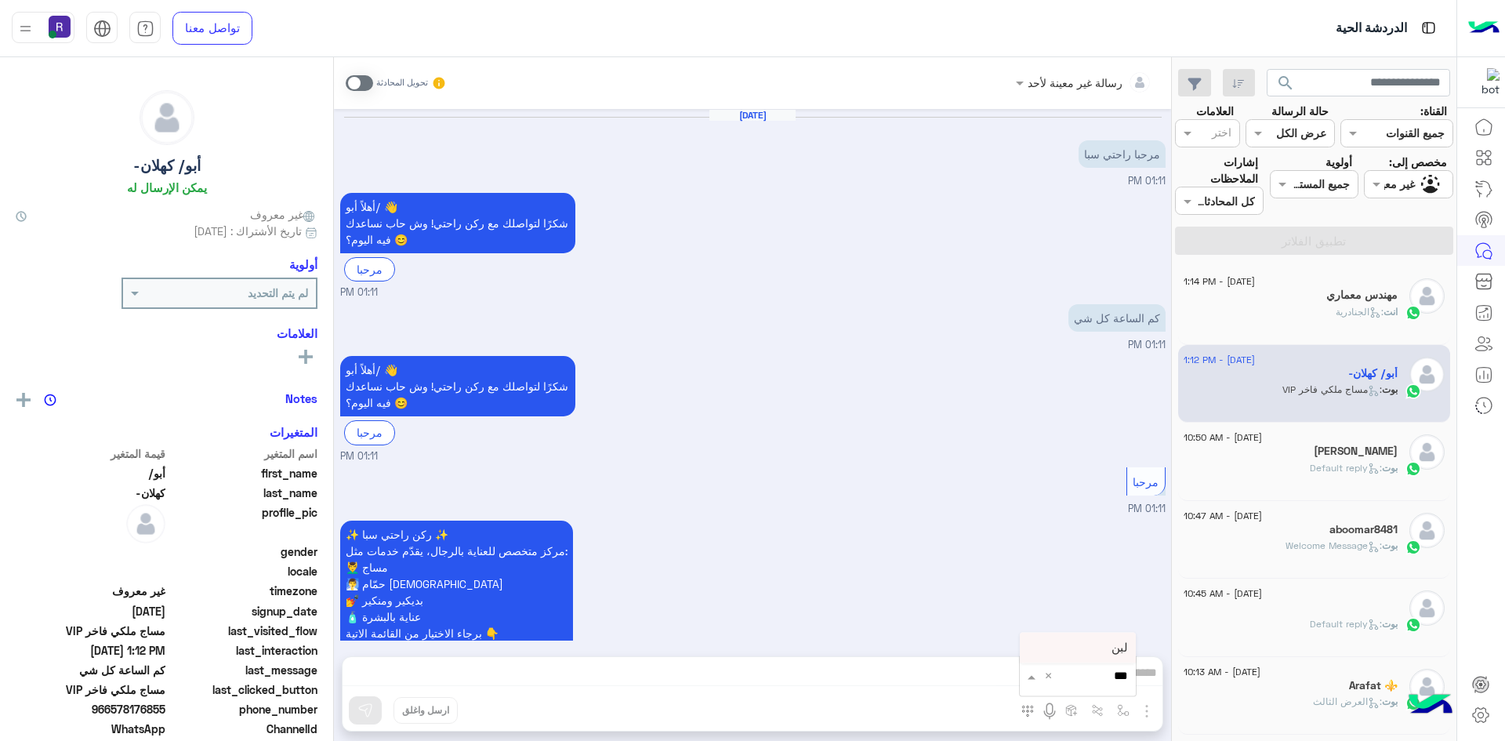
scroll to position [1042, 0]
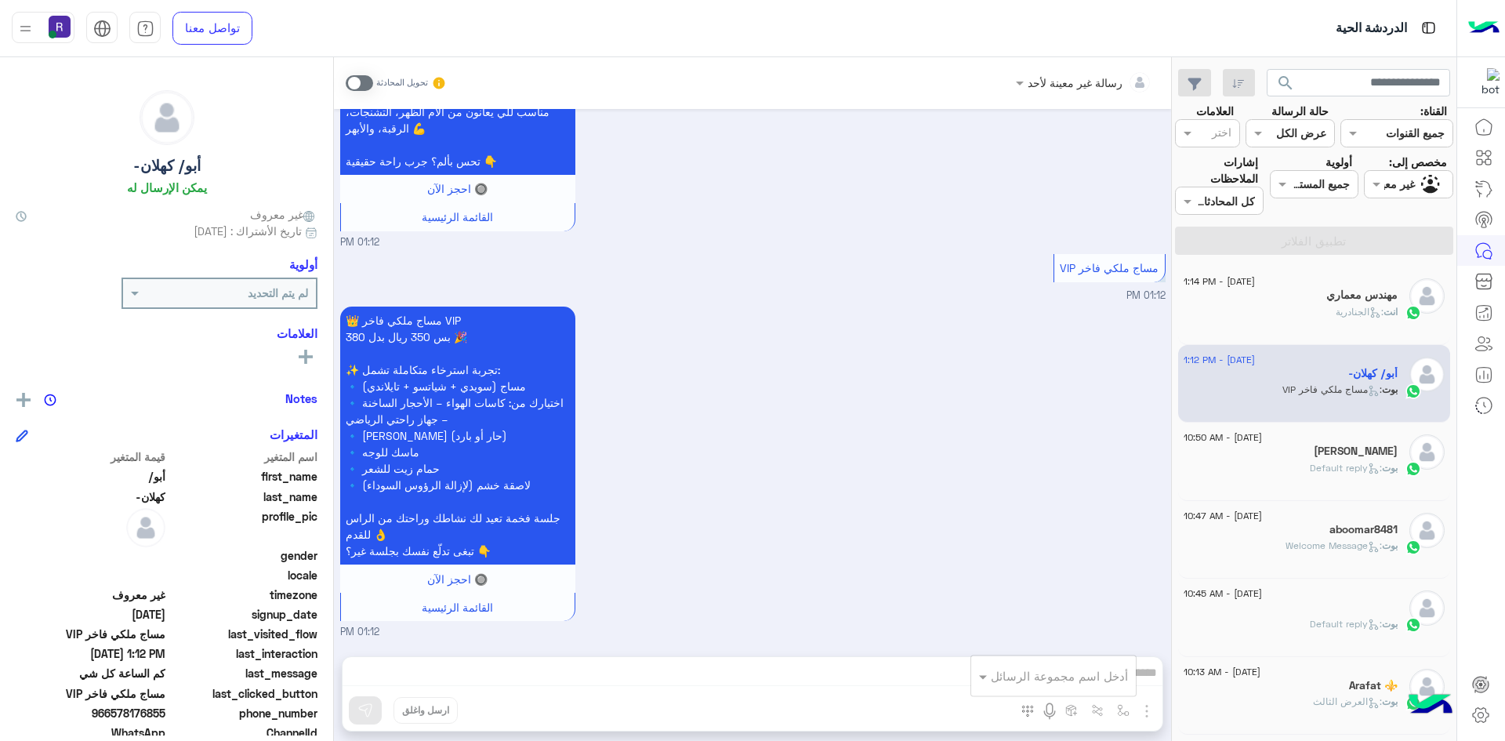
click at [1110, 647] on div "رسالة غير معينة لأحد تحويل المحادثة [DATE] مرحبا راحتي سبا 01:11 PM أهلاً أبو/ …" at bounding box center [752, 402] width 837 height 690
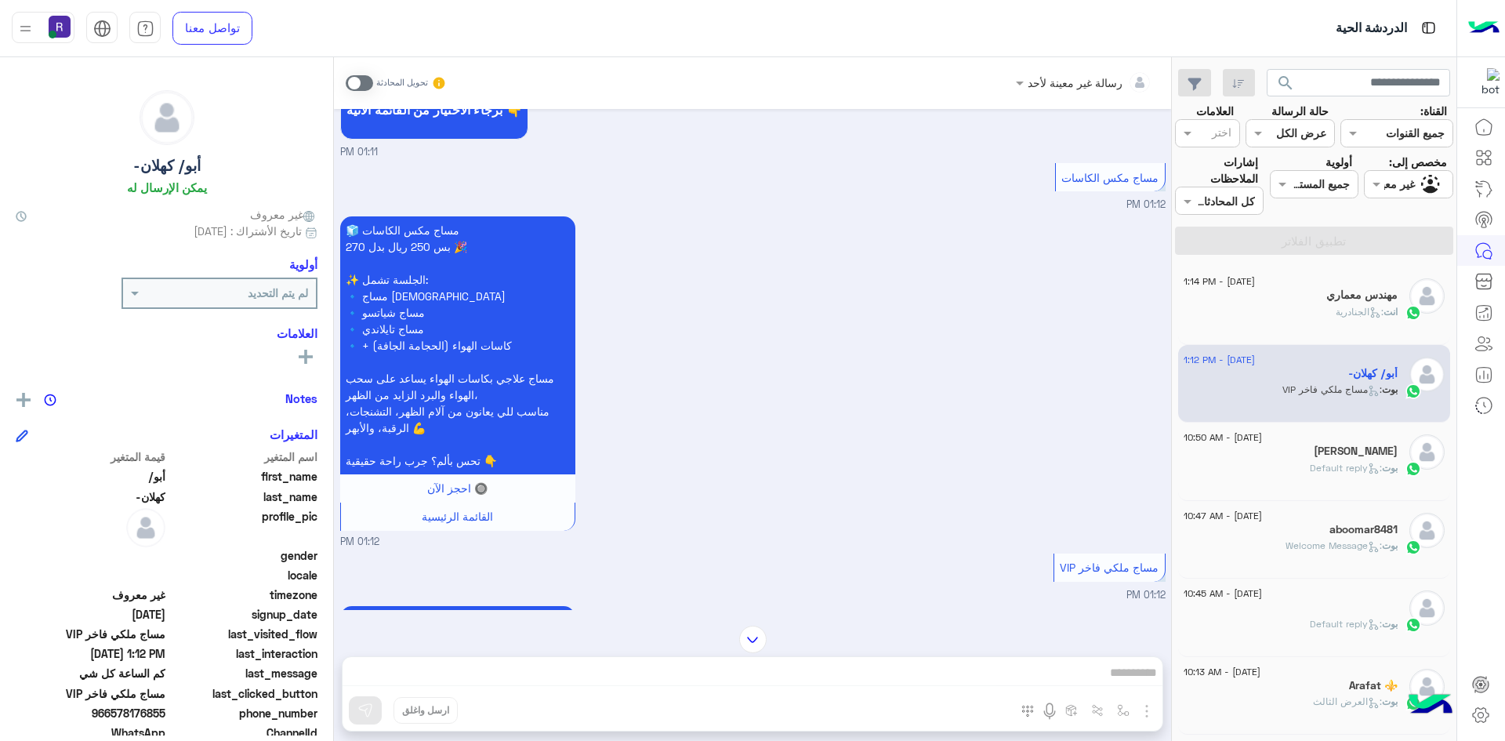
click at [1350, 303] on div "مهندس معماري" at bounding box center [1290, 296] width 214 height 16
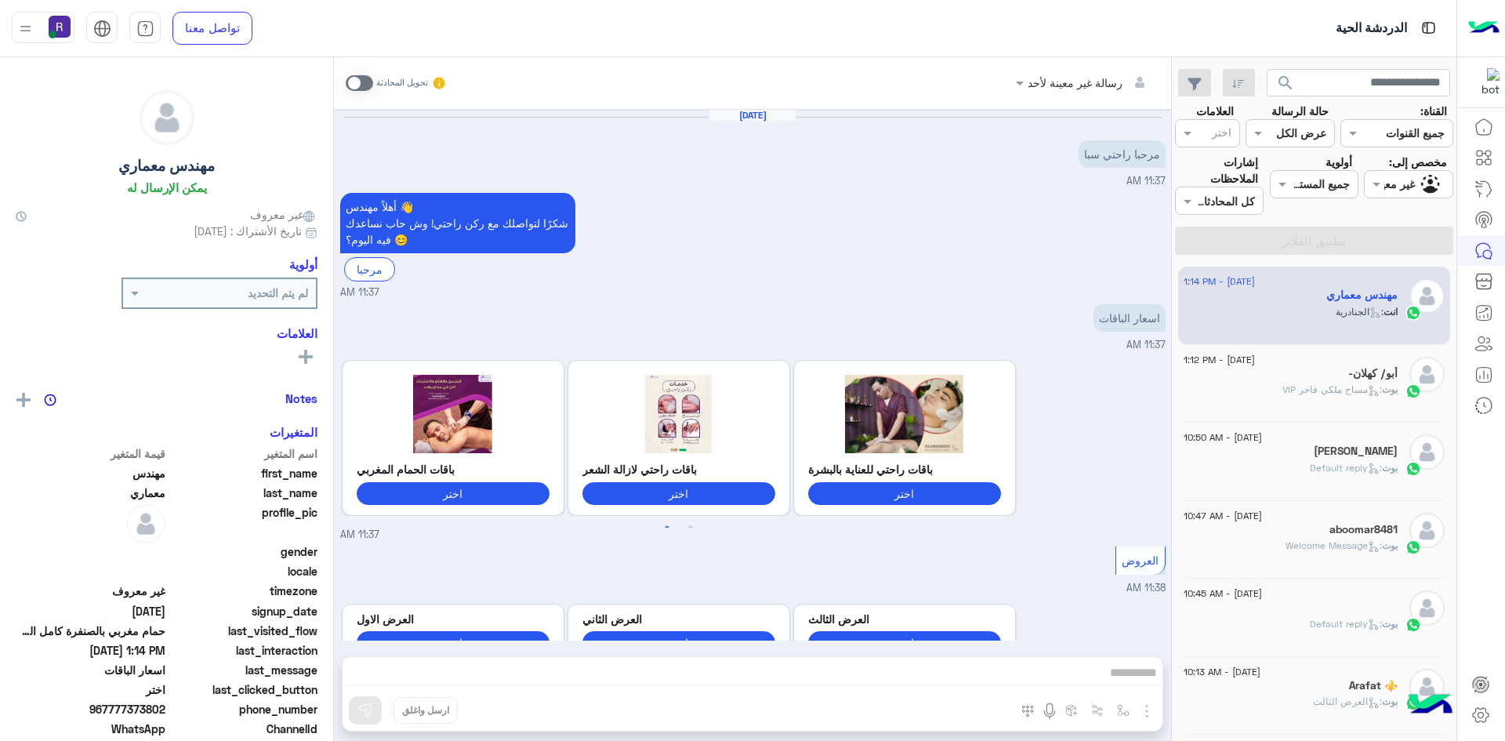
scroll to position [1578, 0]
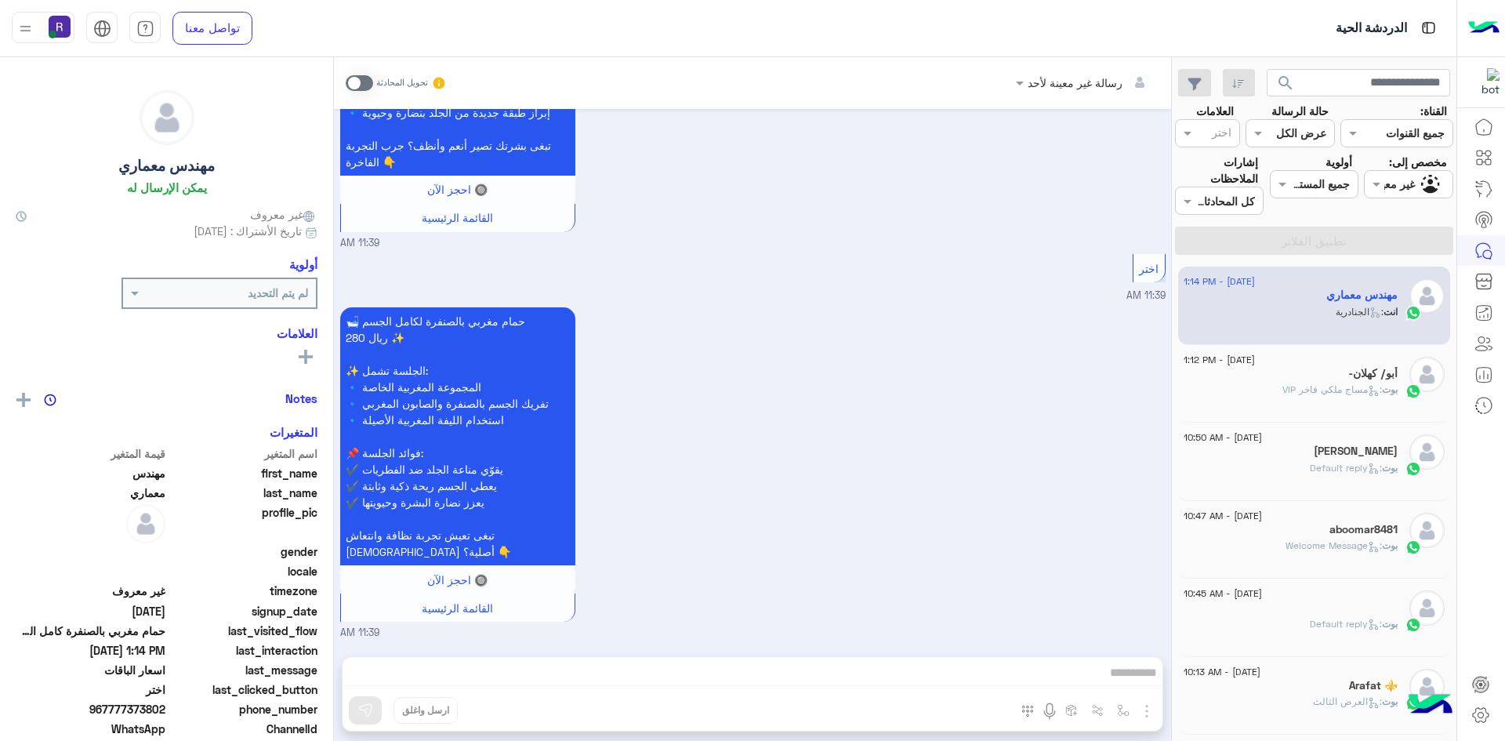
click at [1122, 709] on div "رسالة غير معينة لأحد تحويل المحادثة [DATE] مرحبا راحتي سبا 11:37 AM أهلاً مهندس…" at bounding box center [752, 402] width 837 height 690
click at [1106, 661] on div "رسالة غير معينة لأحد تحويل المحادثة [DATE] مرحبا راحتي سبا 11:37 AM أهلاً مهندس…" at bounding box center [752, 402] width 837 height 690
click at [1110, 666] on div "رسالة غير معينة لأحد تحويل المحادثة [DATE] مرحبا راحتي سبا 11:37 AM أهلاً مهندس…" at bounding box center [752, 402] width 837 height 690
click at [1321, 311] on div "انت : الجنادرية" at bounding box center [1290, 318] width 214 height 27
click at [355, 80] on span at bounding box center [359, 83] width 27 height 16
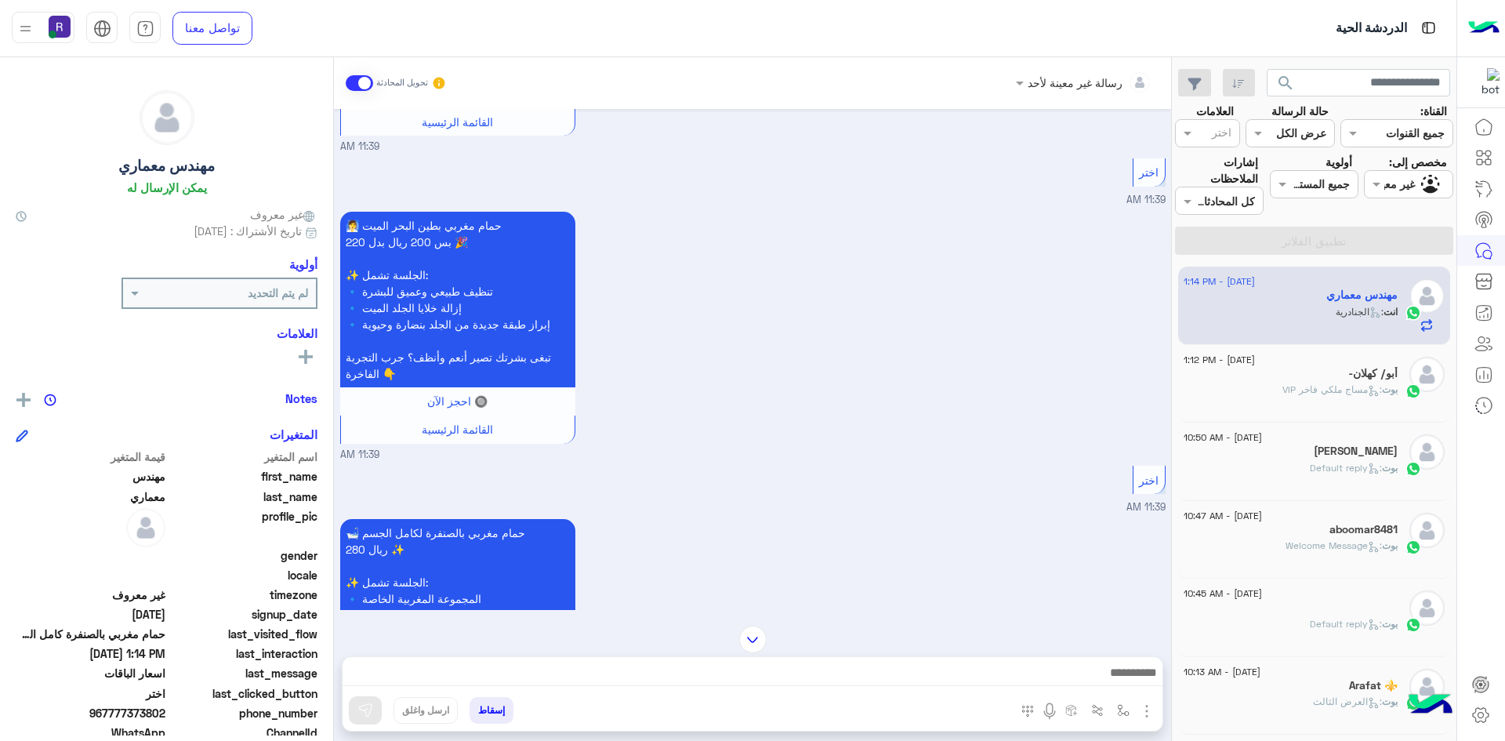
scroll to position [1372, 0]
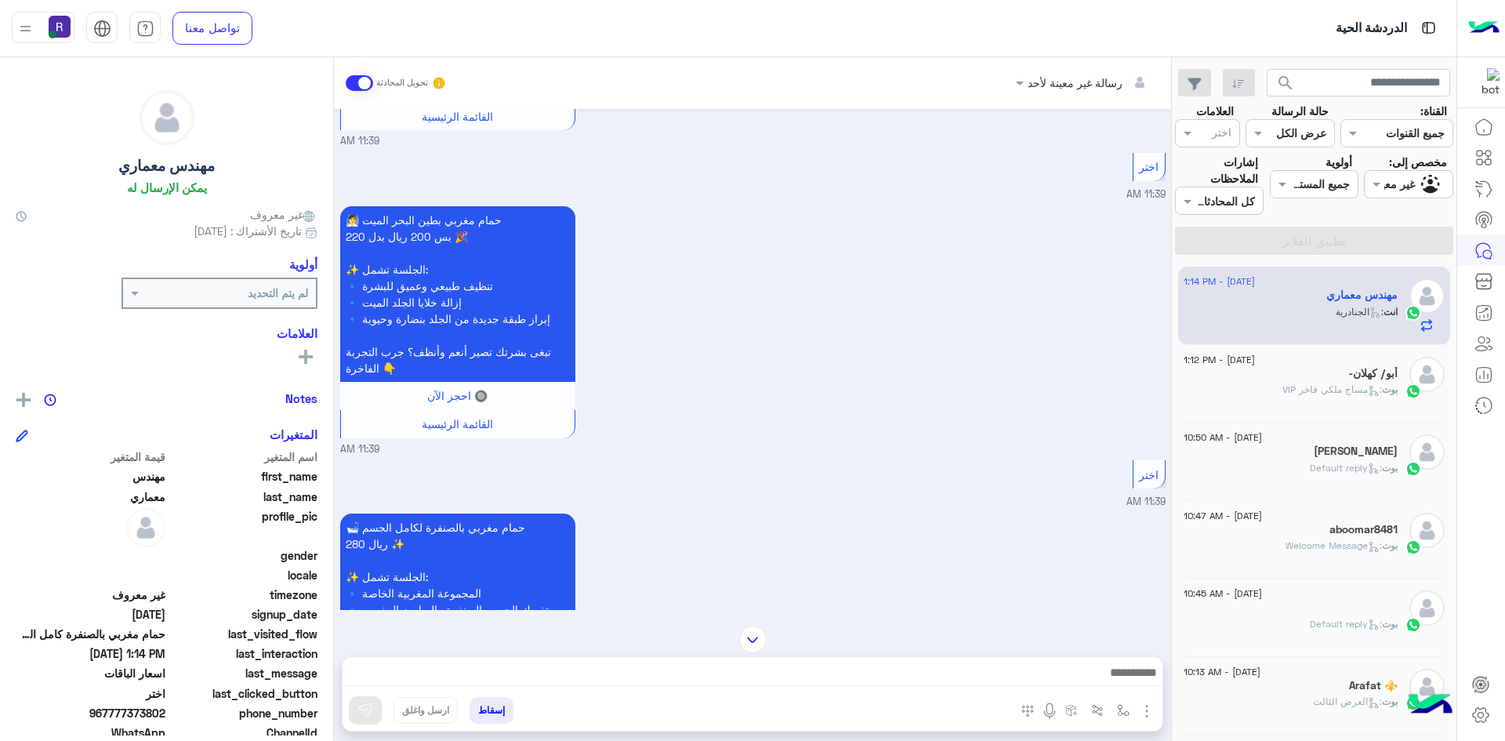
click at [353, 85] on span at bounding box center [359, 83] width 27 height 16
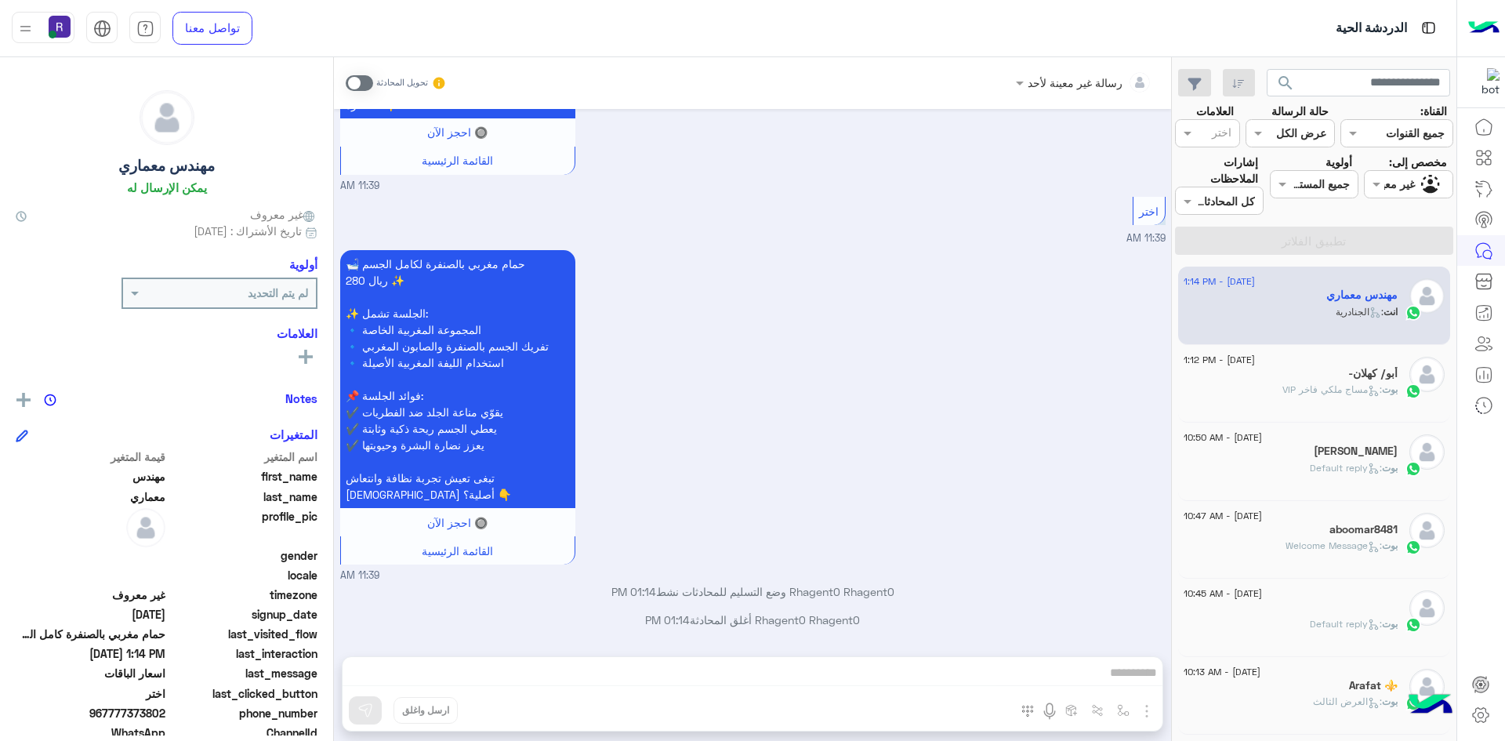
click at [1331, 369] on div "أبو/ كهلان-" at bounding box center [1290, 375] width 214 height 16
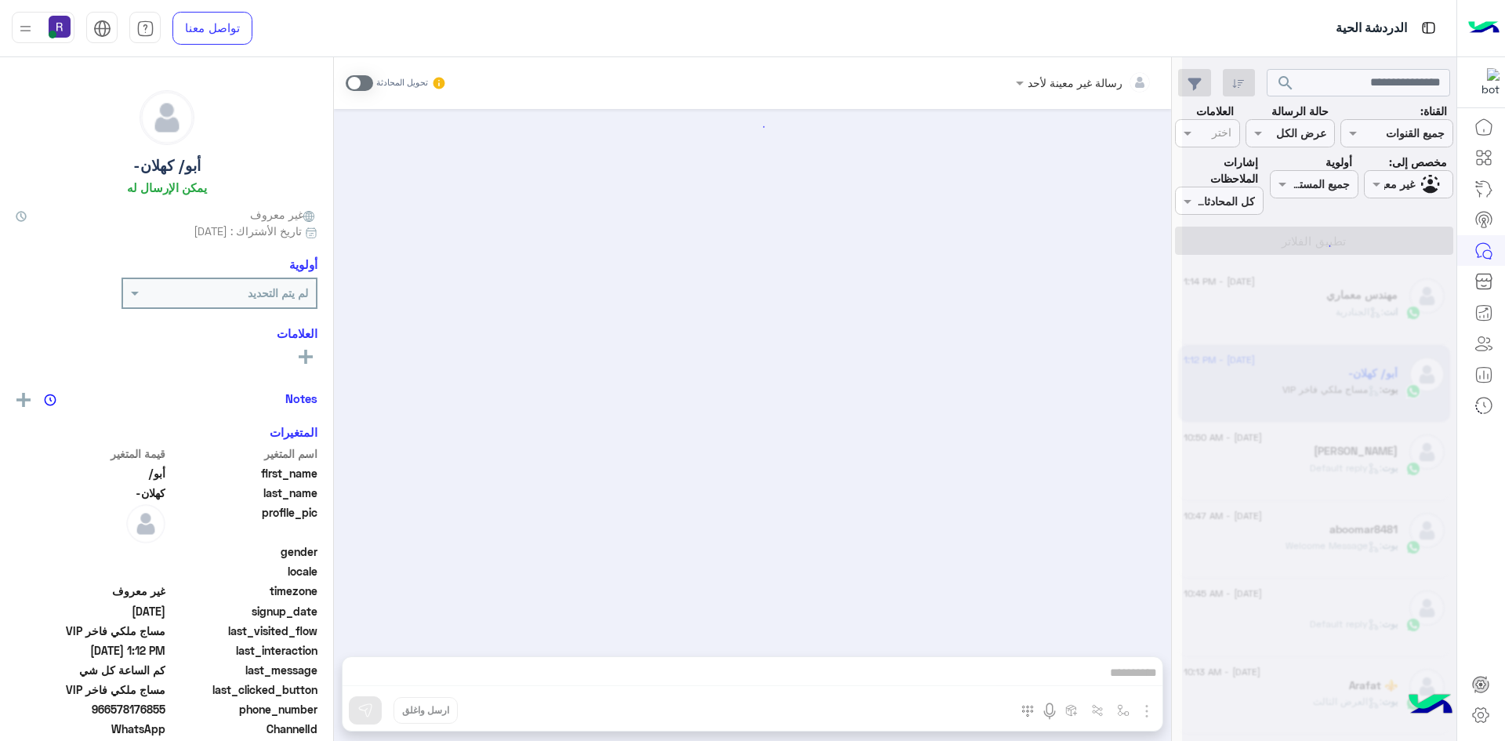
scroll to position [1042, 0]
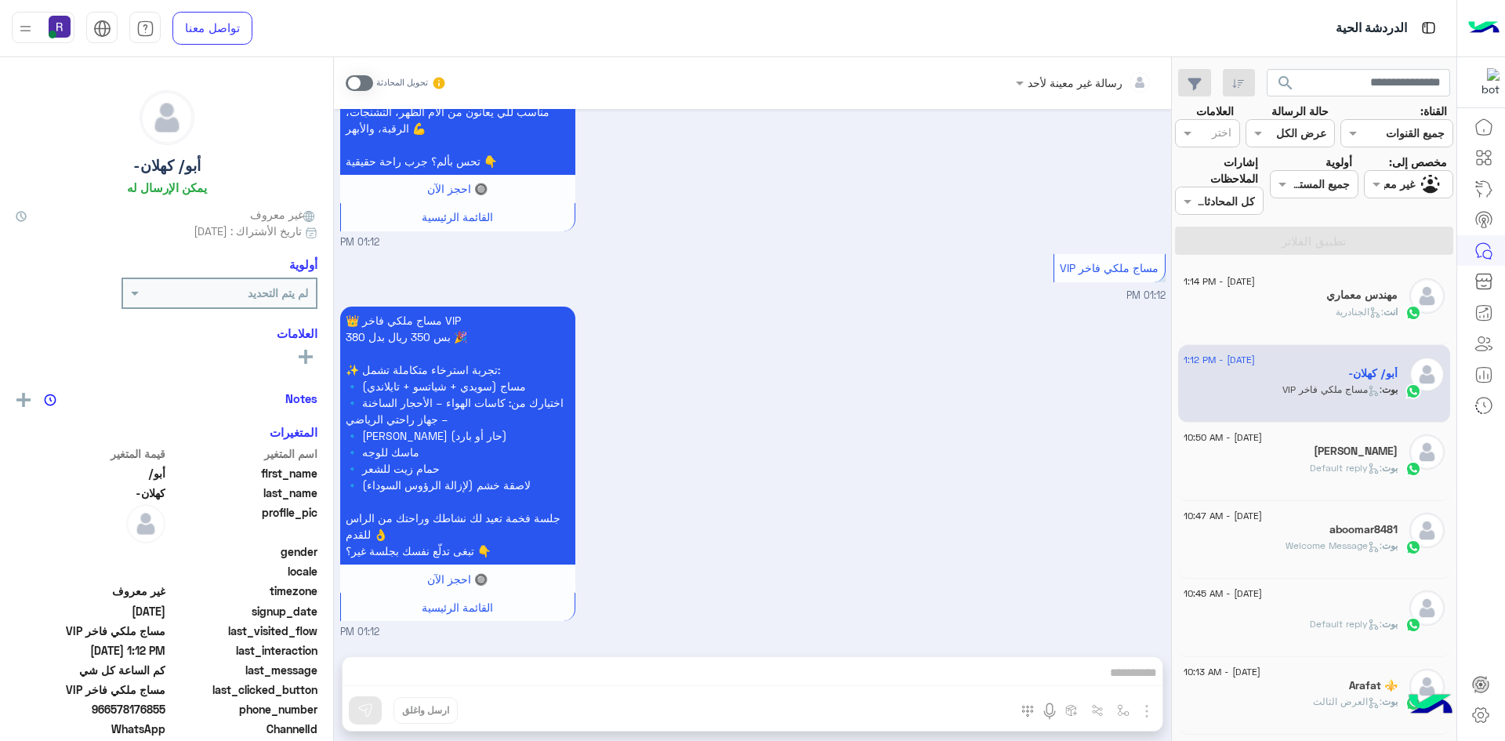
click at [1325, 489] on div "[DATE] - 10:50 AM [PERSON_NAME] : Default reply" at bounding box center [1314, 461] width 273 height 78
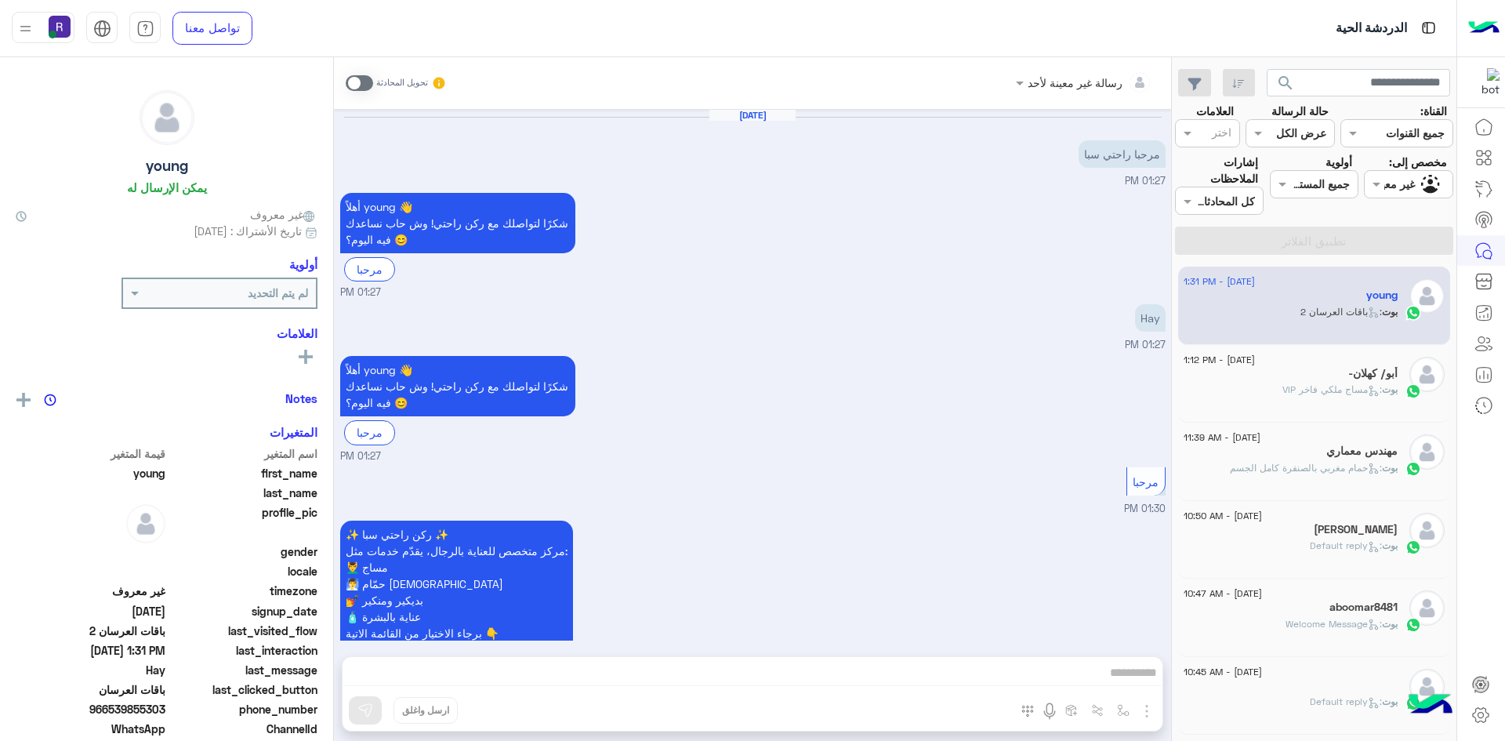
scroll to position [457, 0]
